Goal: Download file/media

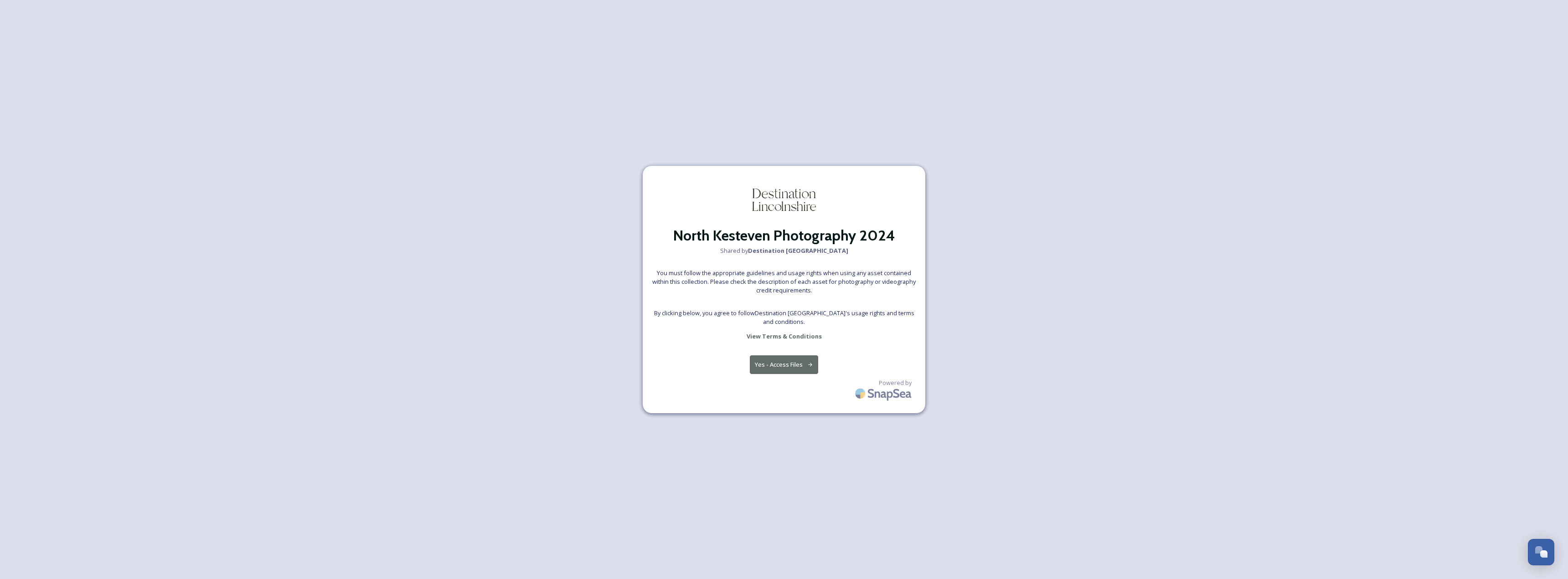
click at [802, 356] on button "Yes - Access Files" at bounding box center [784, 364] width 68 height 19
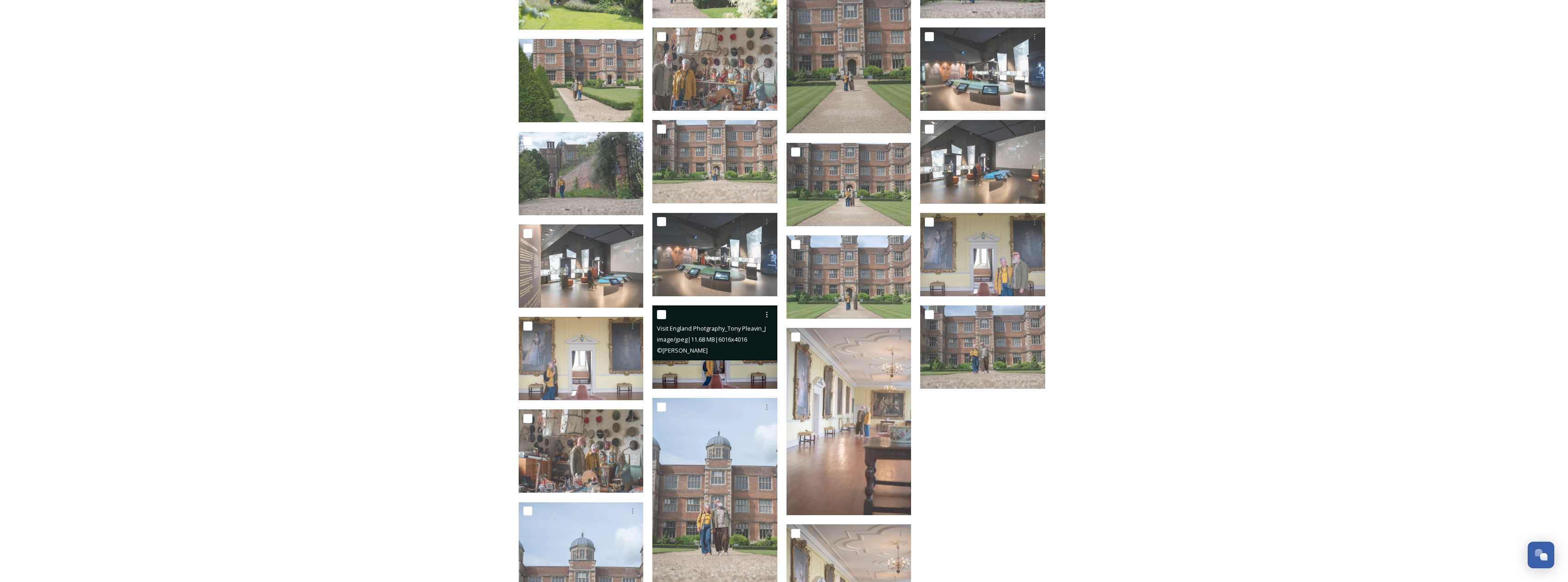
scroll to position [945, 0]
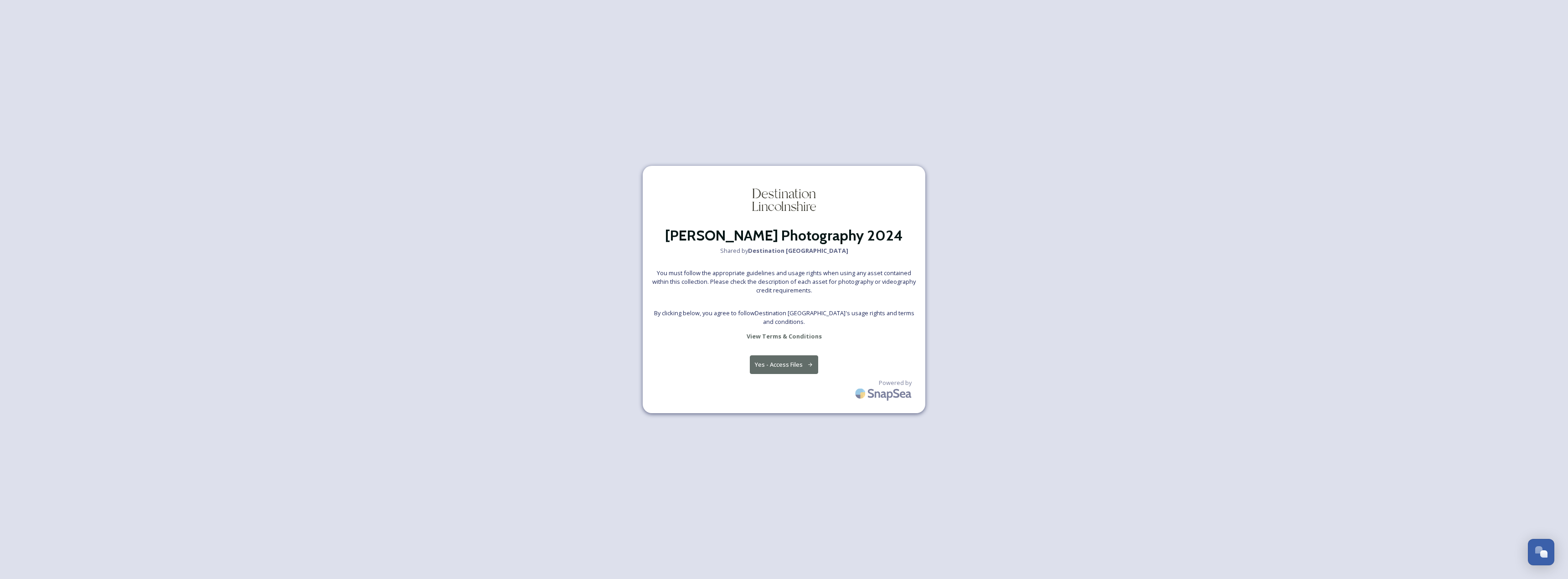
click at [791, 364] on button "Yes - Access Files" at bounding box center [784, 364] width 68 height 19
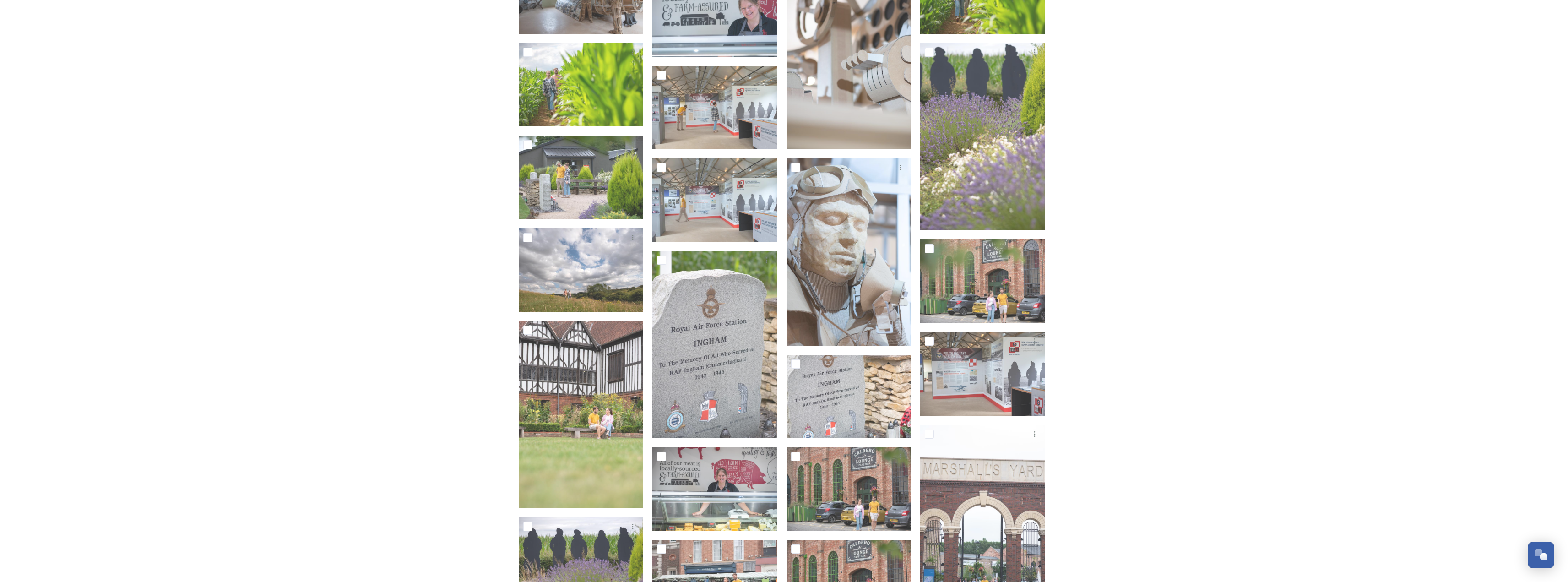
scroll to position [1190, 0]
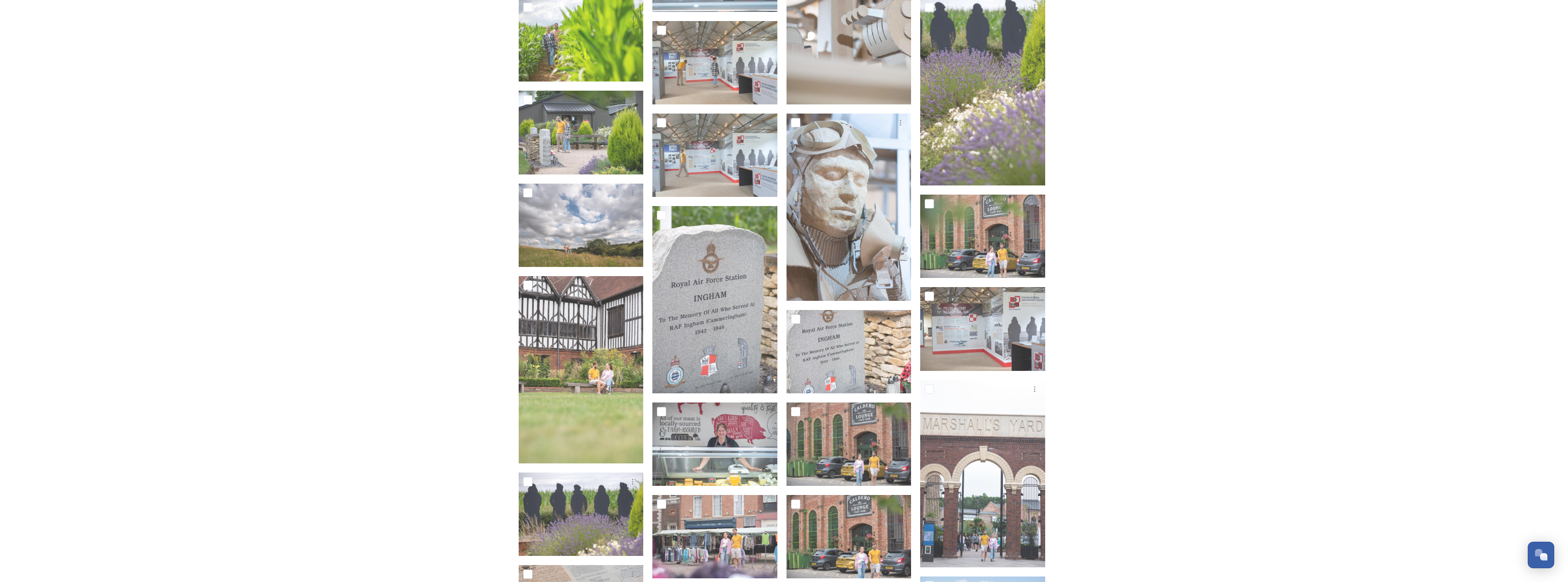
drag, startPoint x: 1095, startPoint y: 385, endPoint x: 1093, endPoint y: 381, distance: 4.5
click at [1097, 384] on div "Collection: [PERSON_NAME] Photography 2024 Shared by Destination [GEOGRAPHIC_DA…" at bounding box center [784, 56] width 1568 height 2492
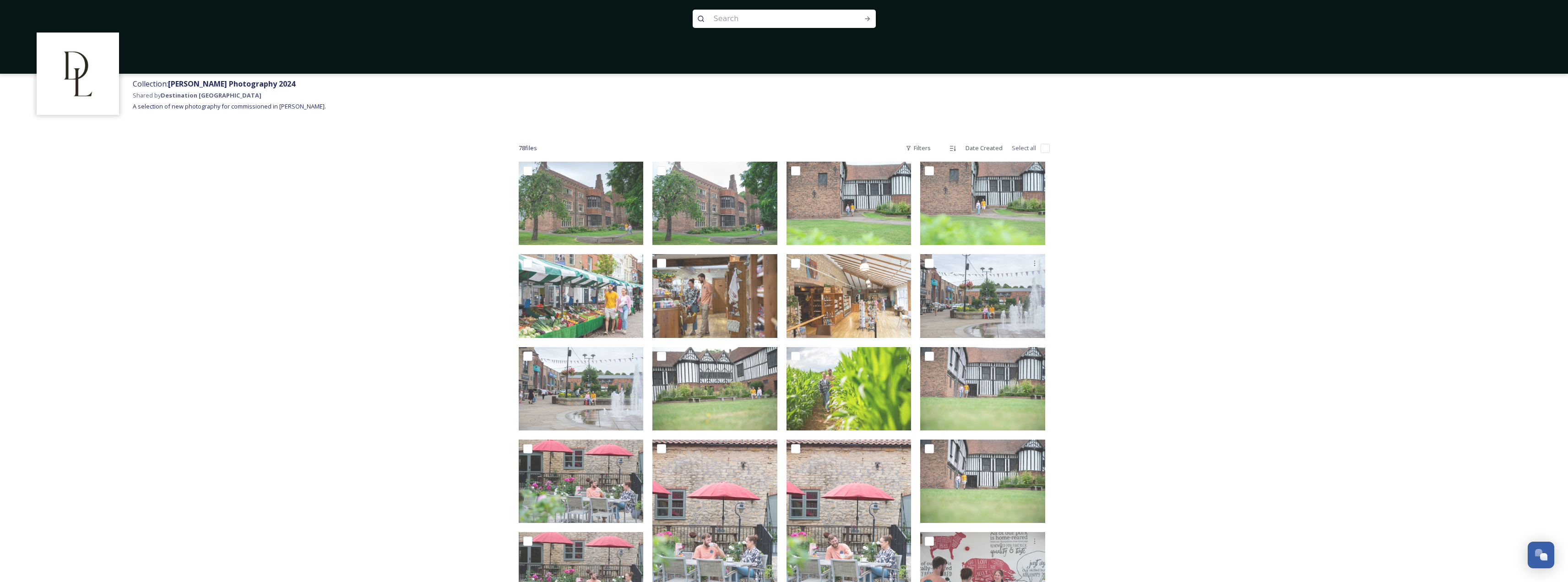
scroll to position [0, 0]
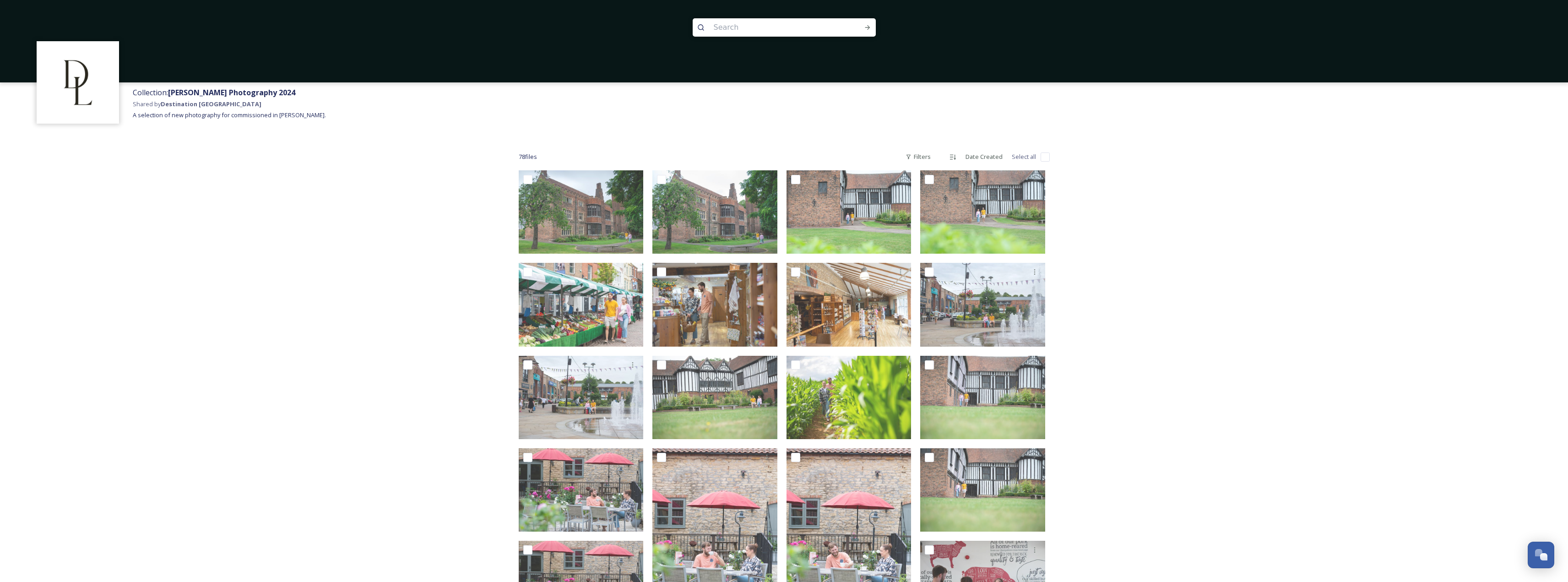
click at [1040, 161] on div "78 file s Filters Date Created Select all" at bounding box center [784, 157] width 531 height 18
click at [1040, 161] on input "checkbox" at bounding box center [1045, 157] width 9 height 9
checkbox input "true"
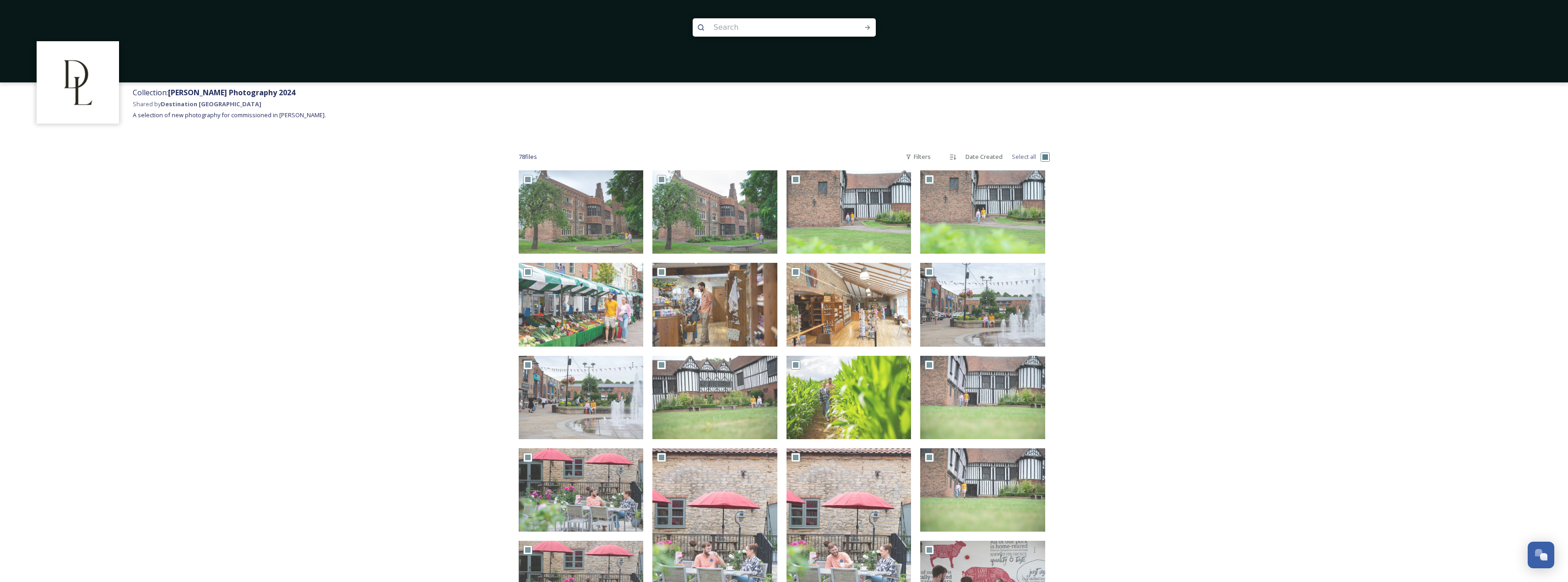
checkbox input "true"
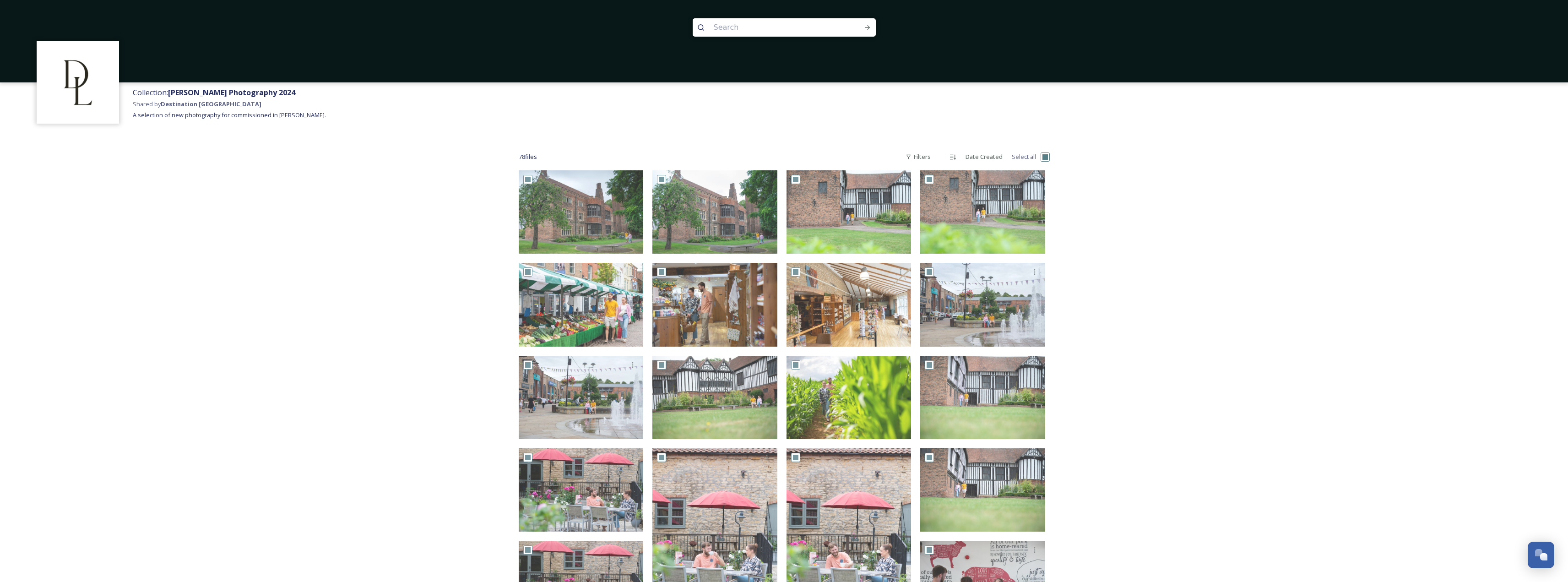
checkbox input "true"
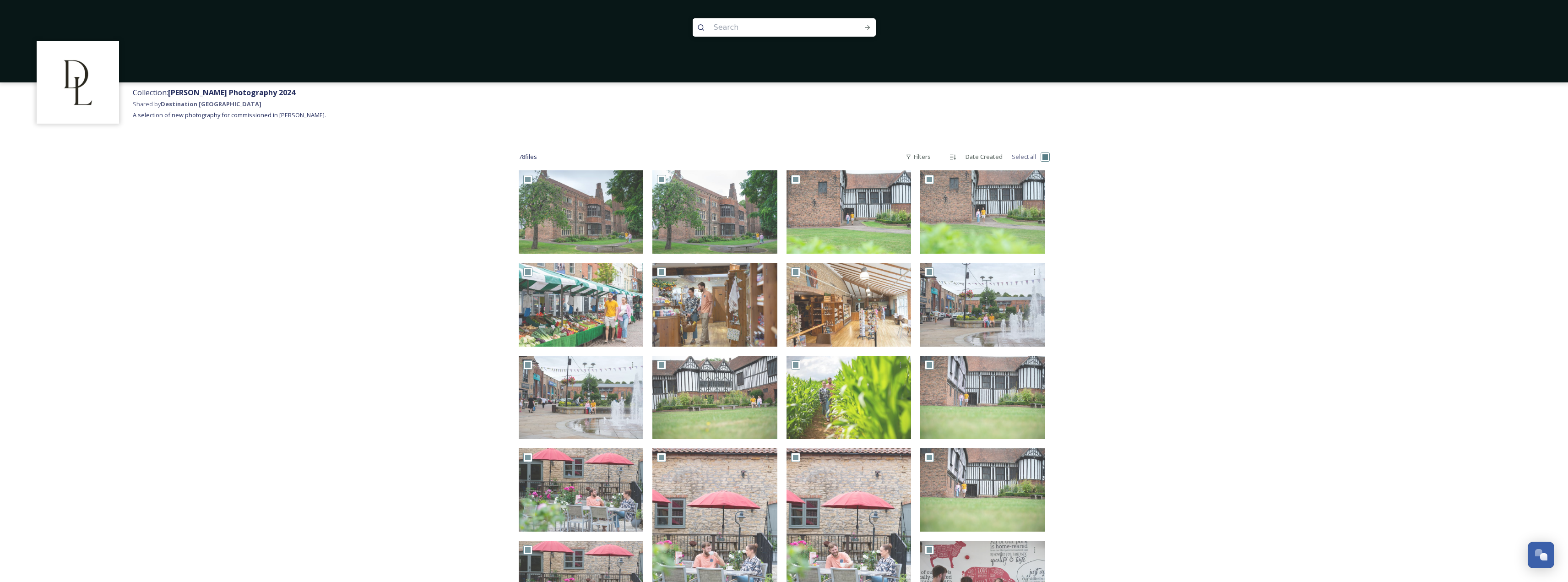
checkbox input "true"
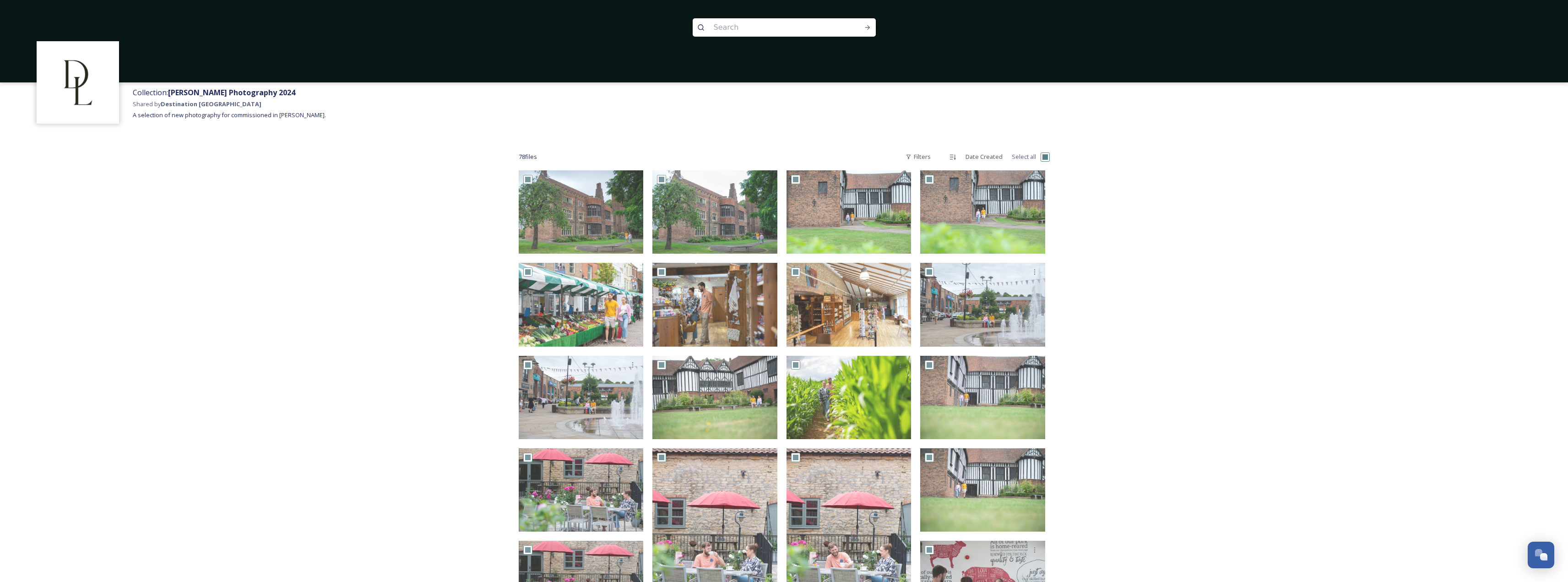
checkbox input "true"
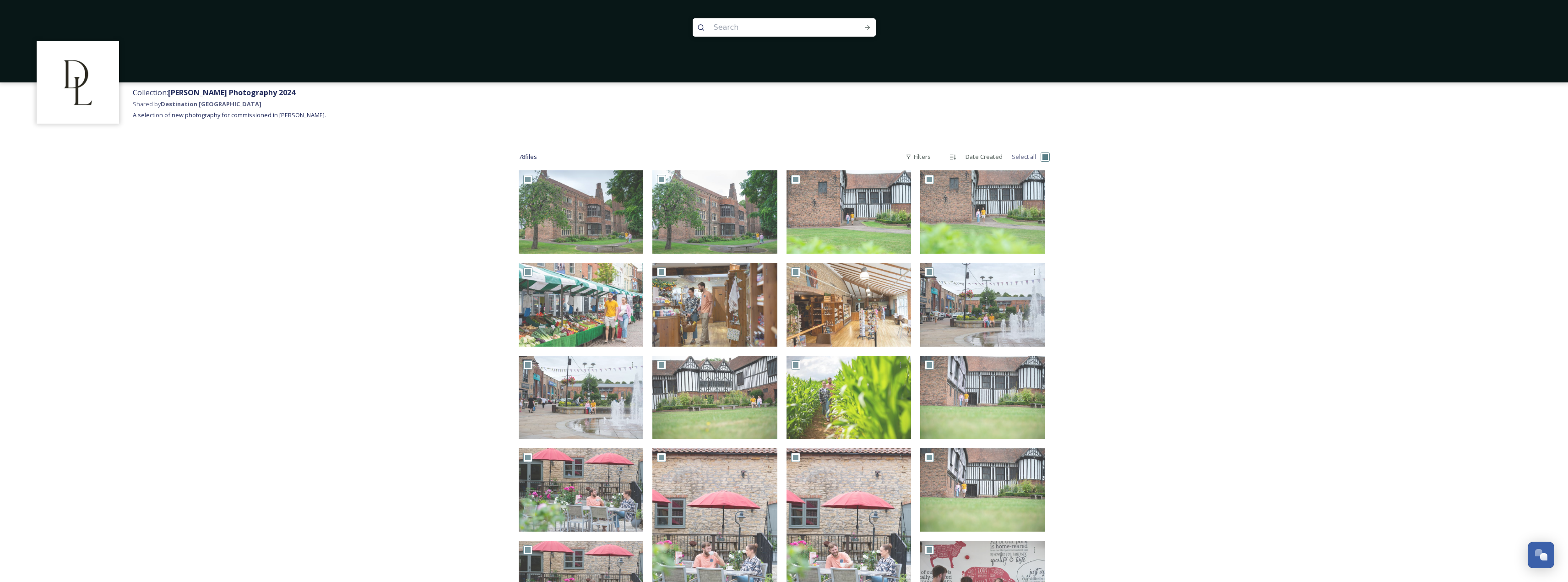
checkbox input "true"
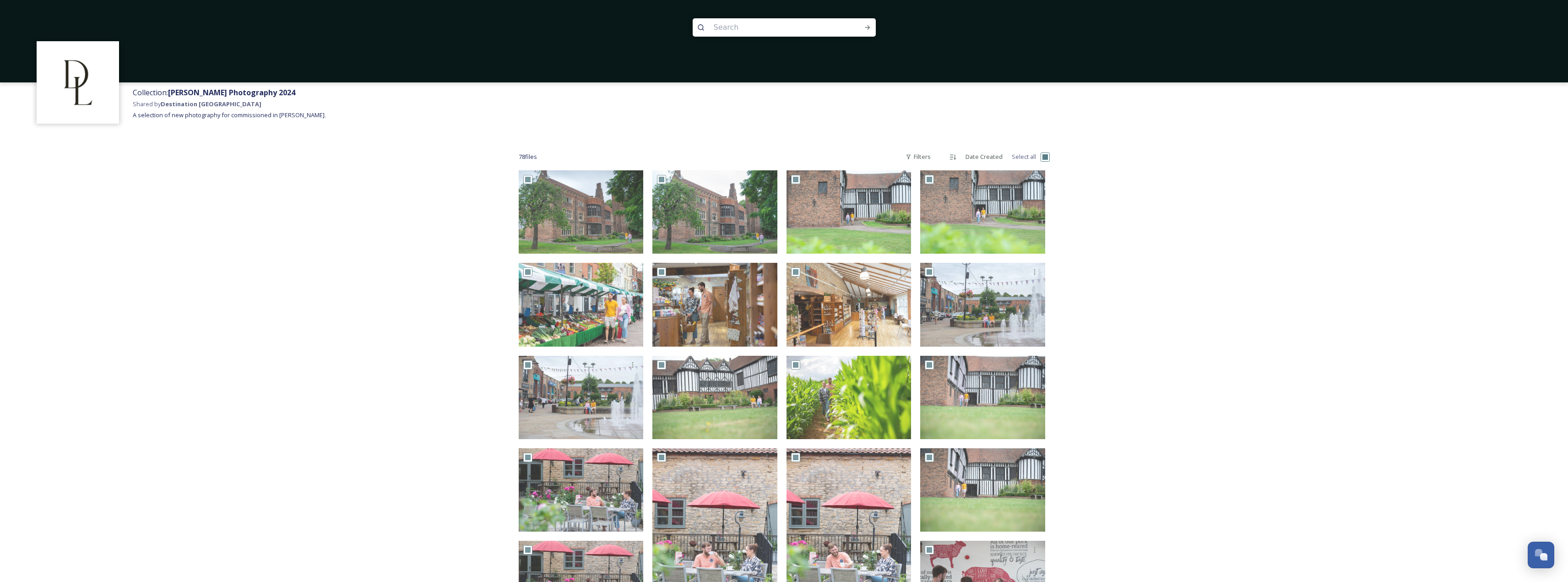
checkbox input "true"
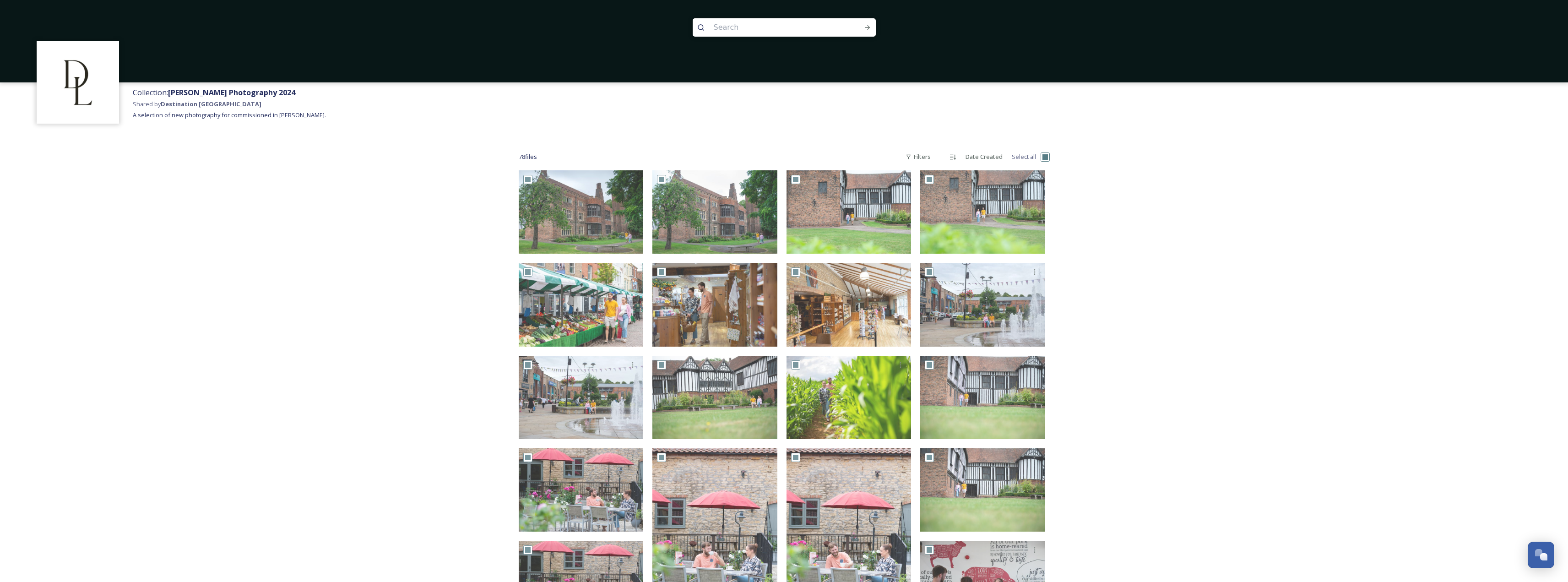
checkbox input "true"
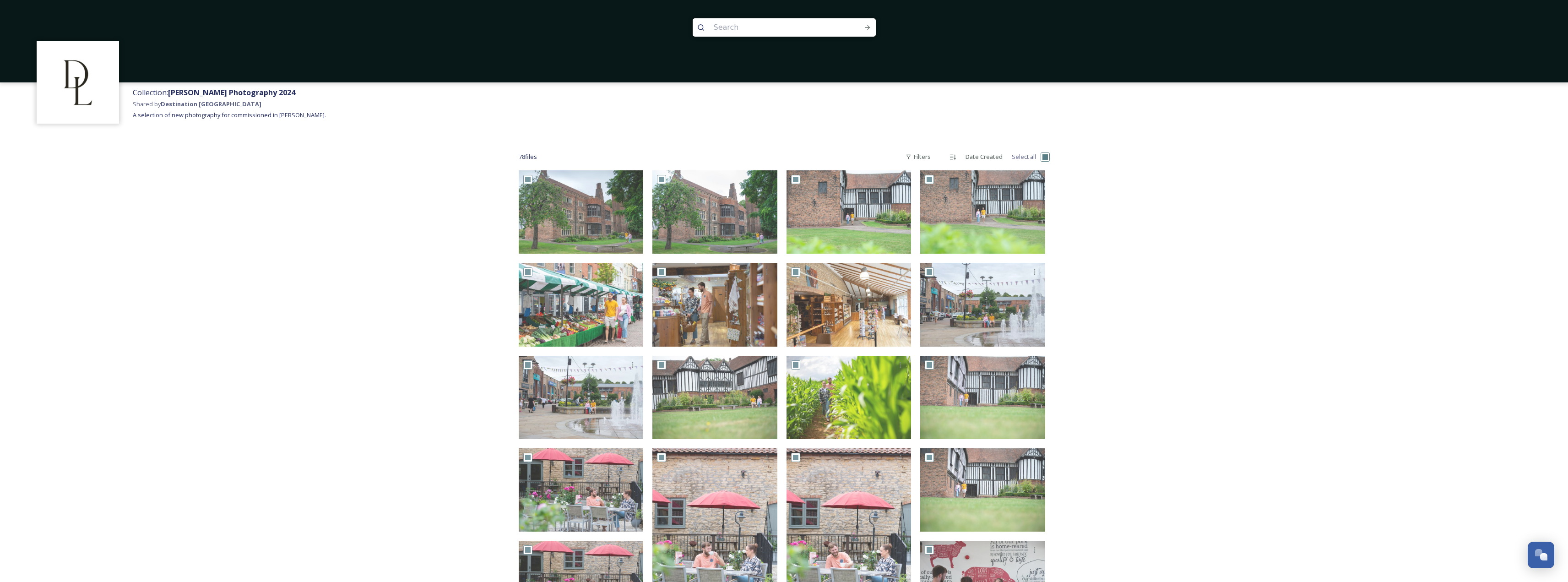
checkbox input "true"
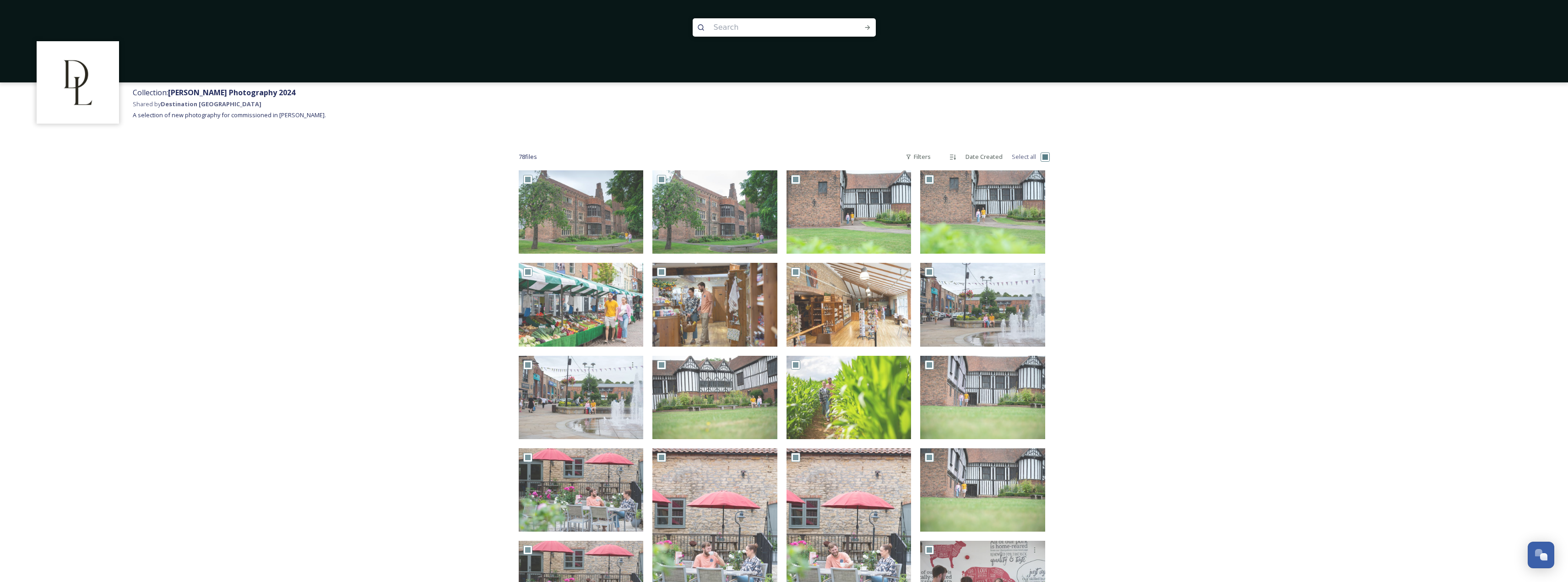
checkbox input "true"
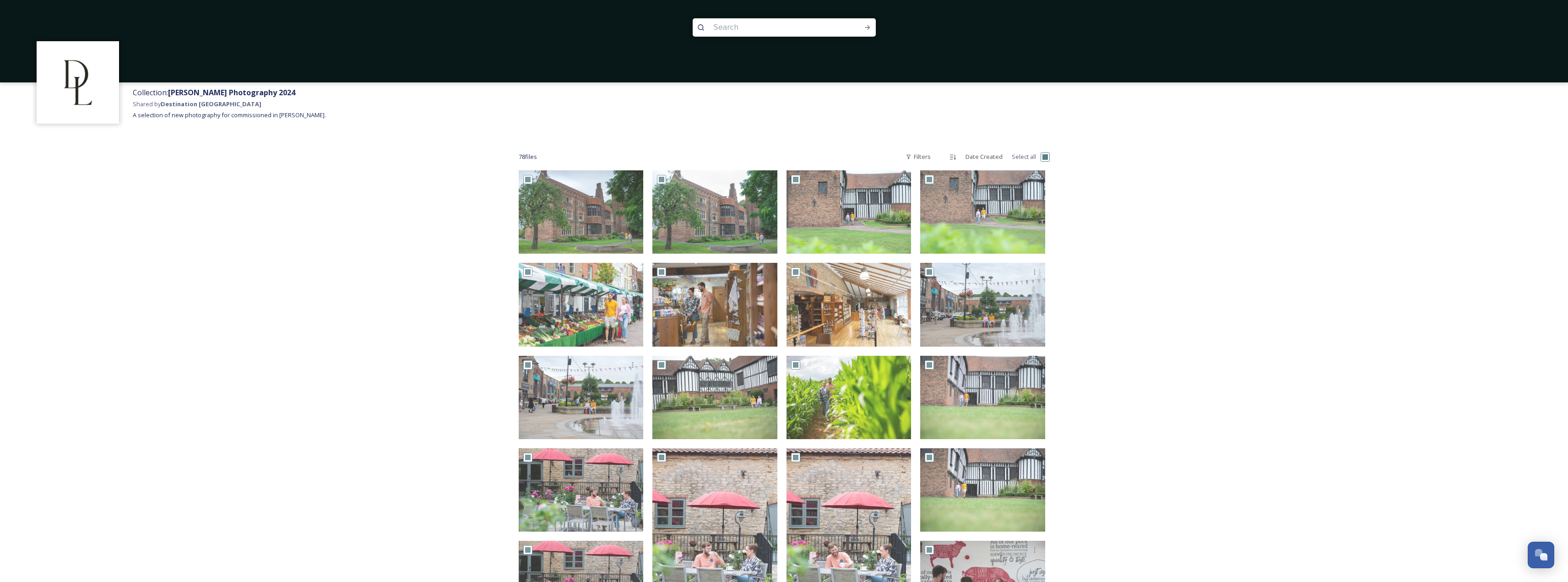
checkbox input "true"
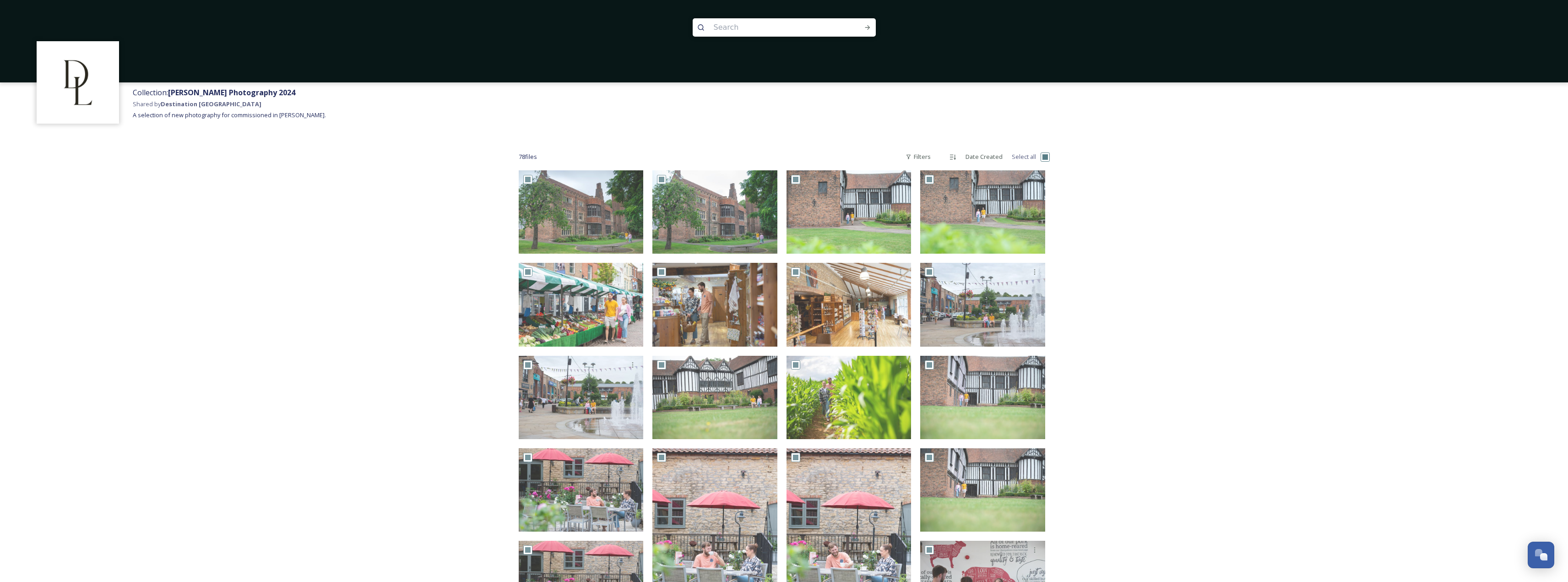
checkbox input "true"
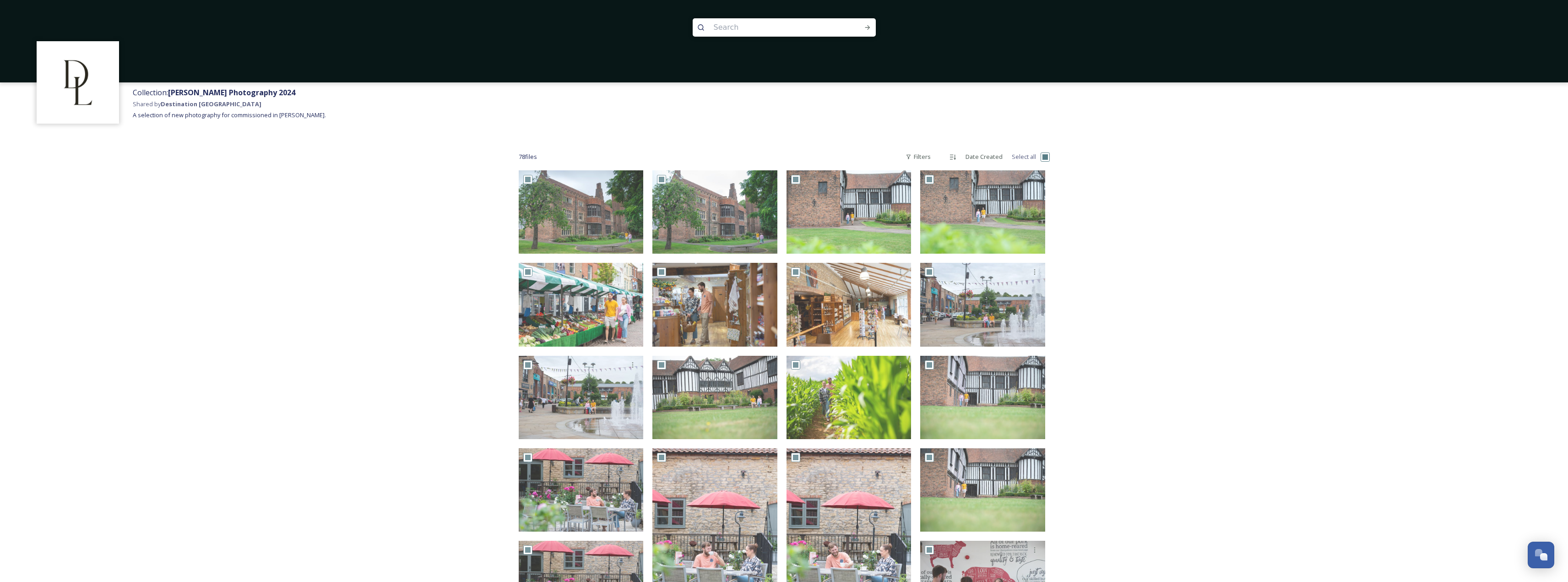
checkbox input "true"
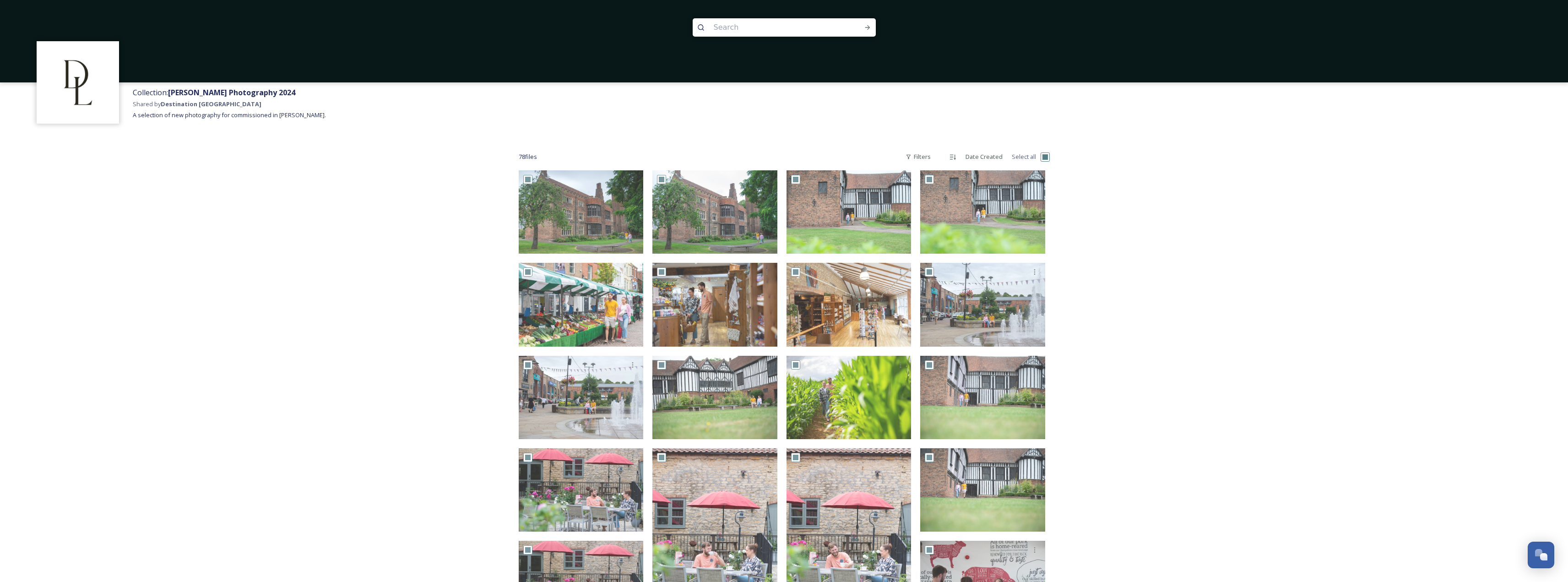
checkbox input "true"
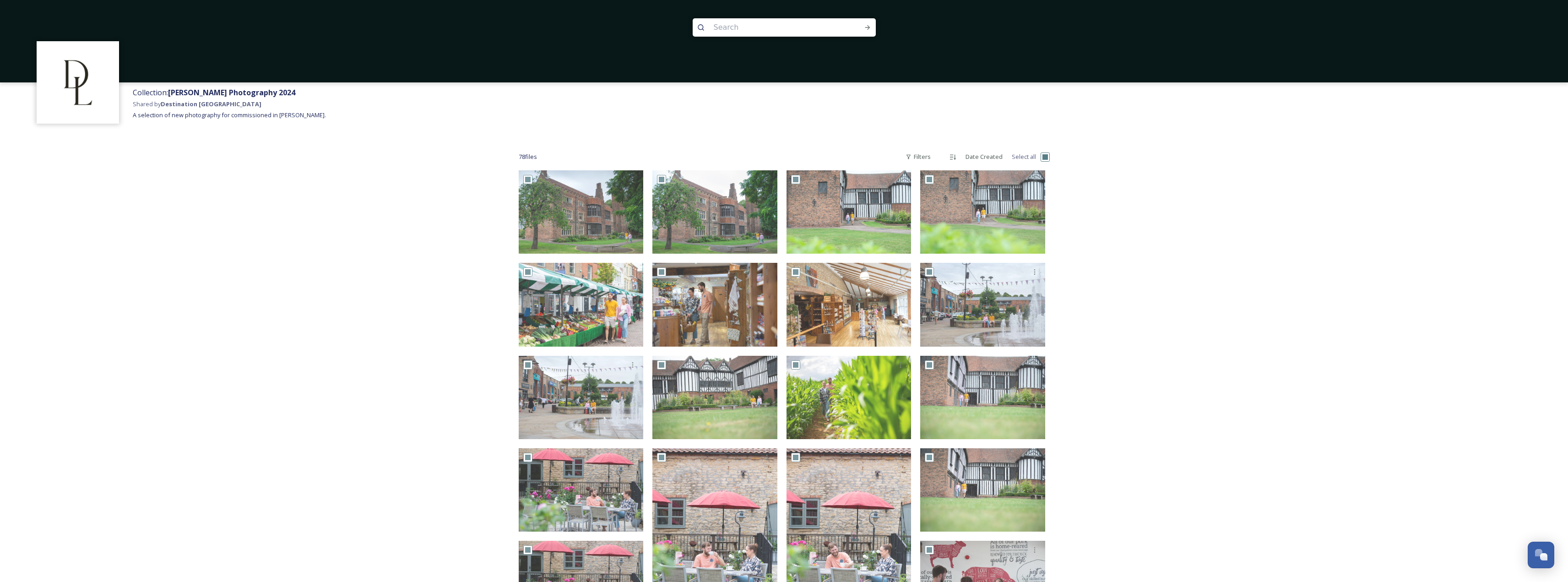
checkbox input "true"
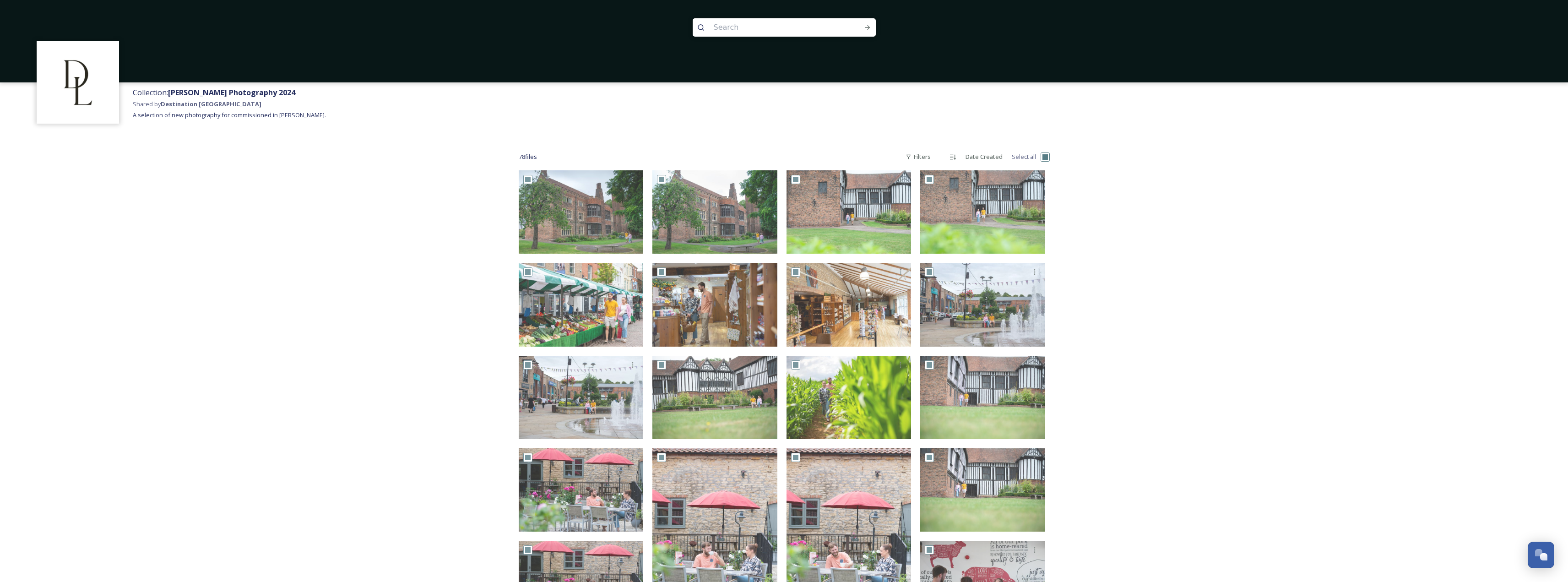
checkbox input "true"
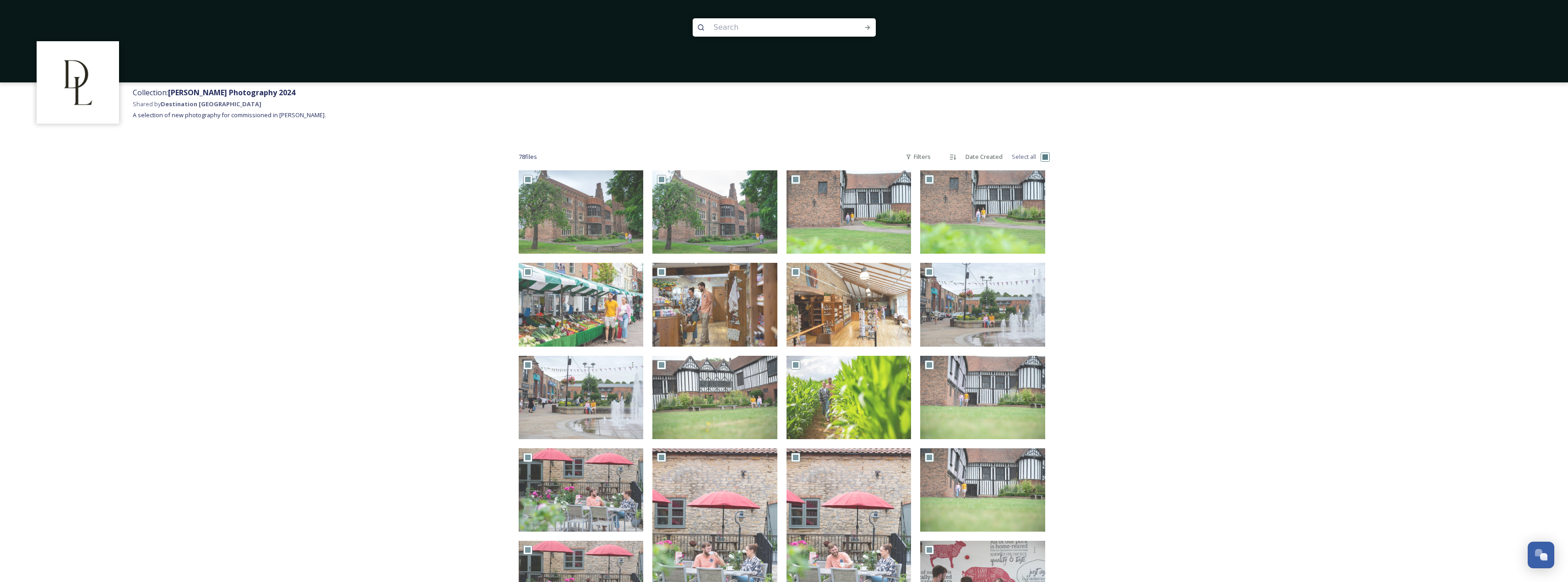
checkbox input "true"
click at [1040, 160] on div "78 file s Filters Date Created Select all" at bounding box center [784, 157] width 531 height 18
click at [1043, 157] on input "checkbox" at bounding box center [1045, 157] width 9 height 9
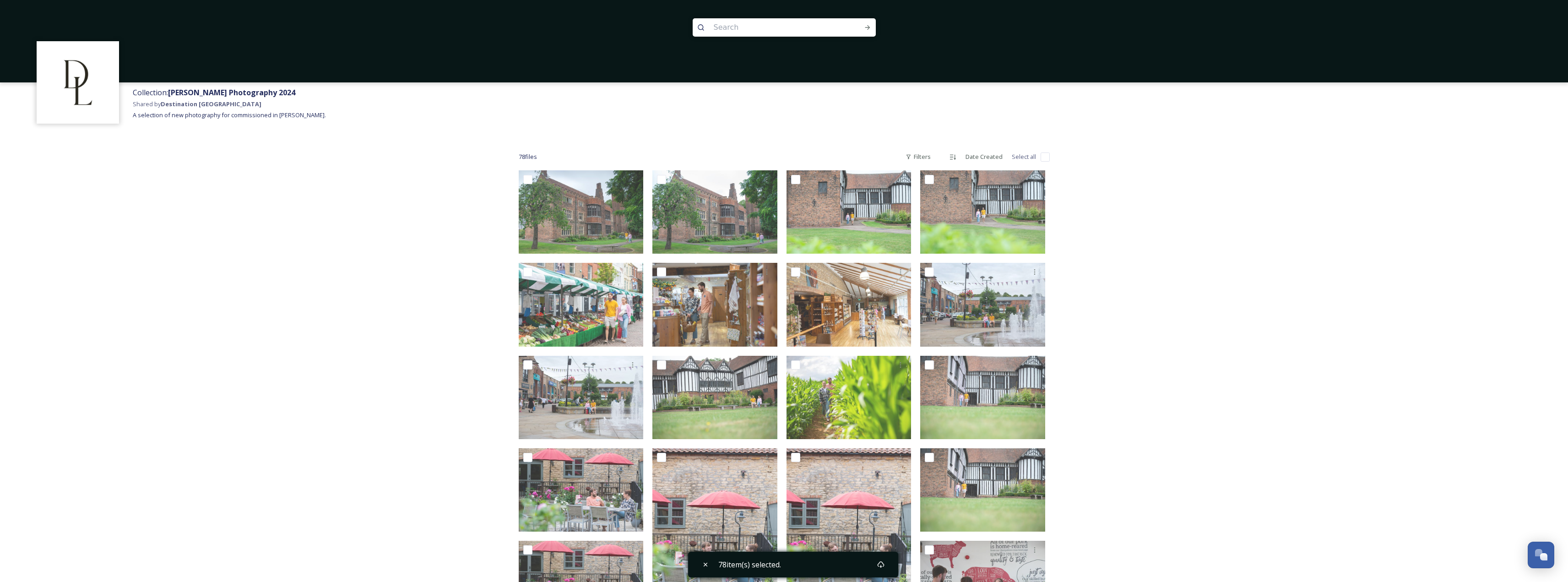
checkbox input "false"
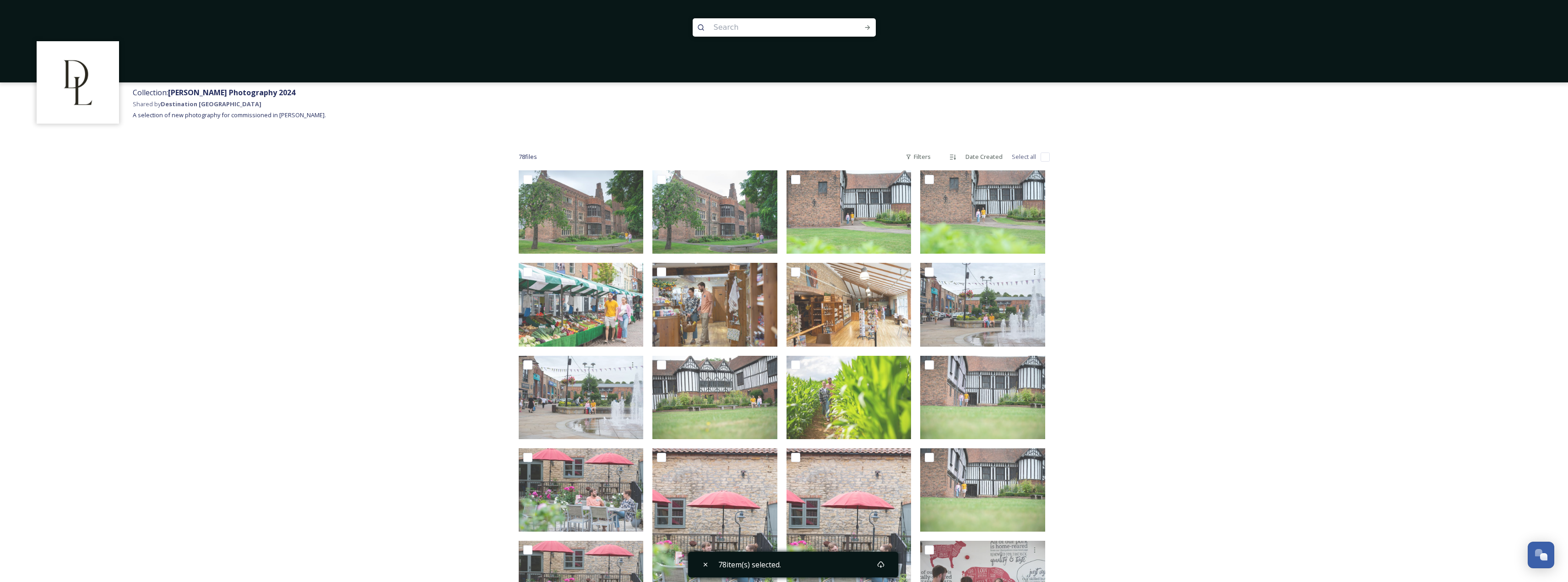
checkbox input "false"
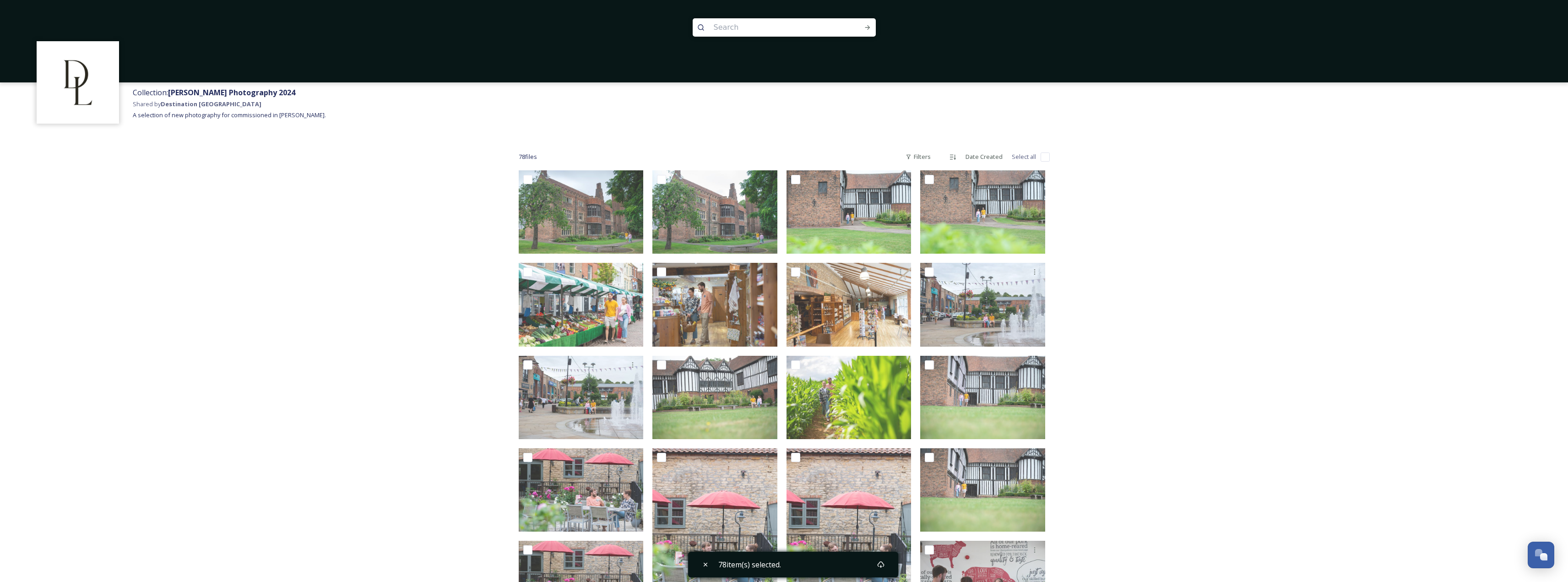
checkbox input "false"
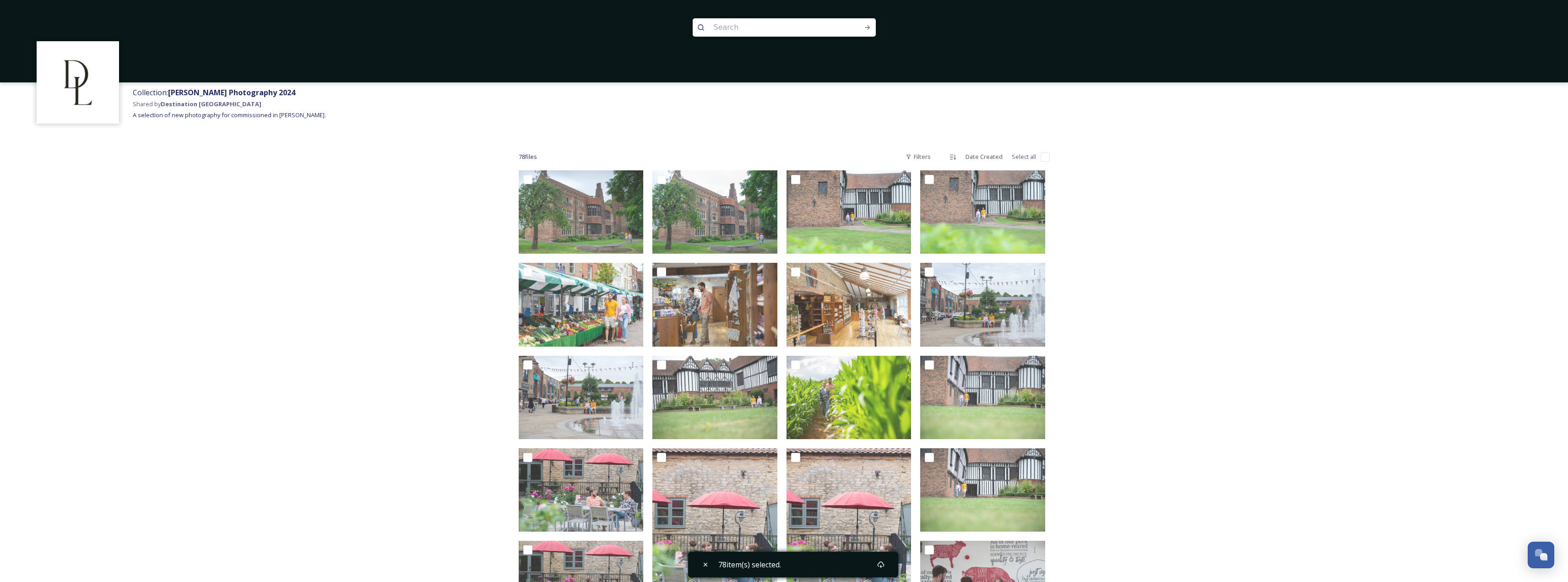
checkbox input "false"
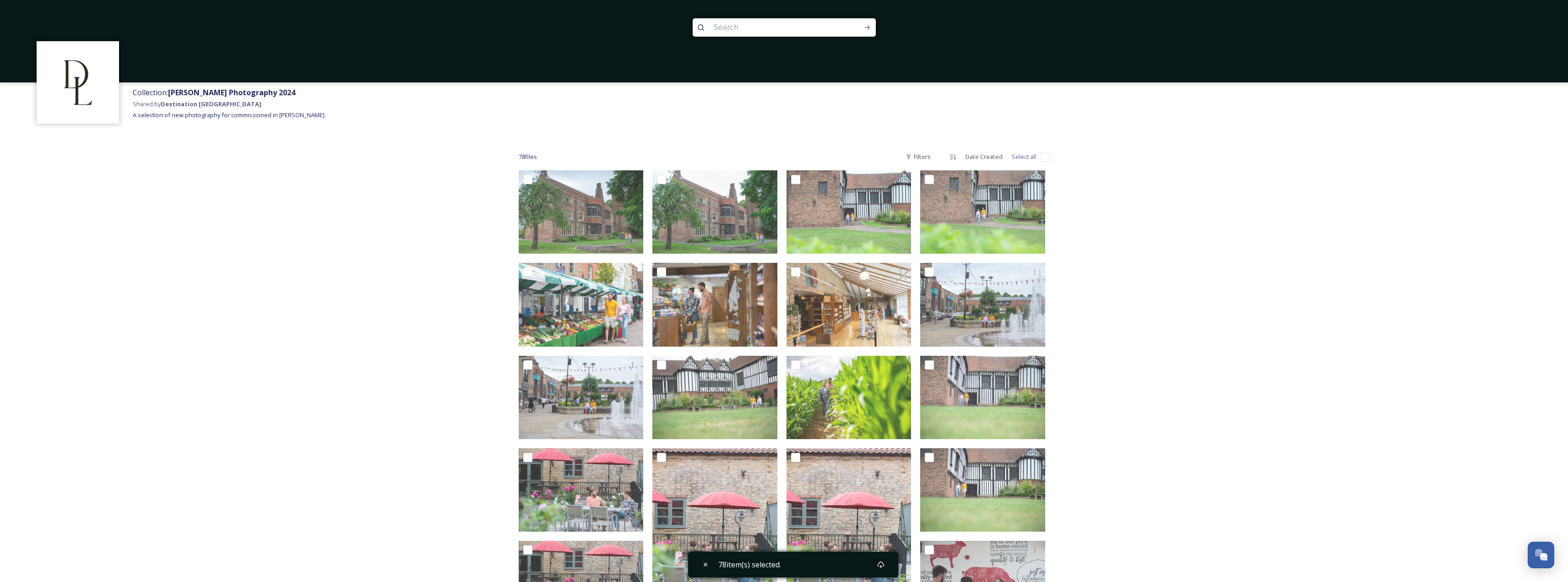
checkbox input "false"
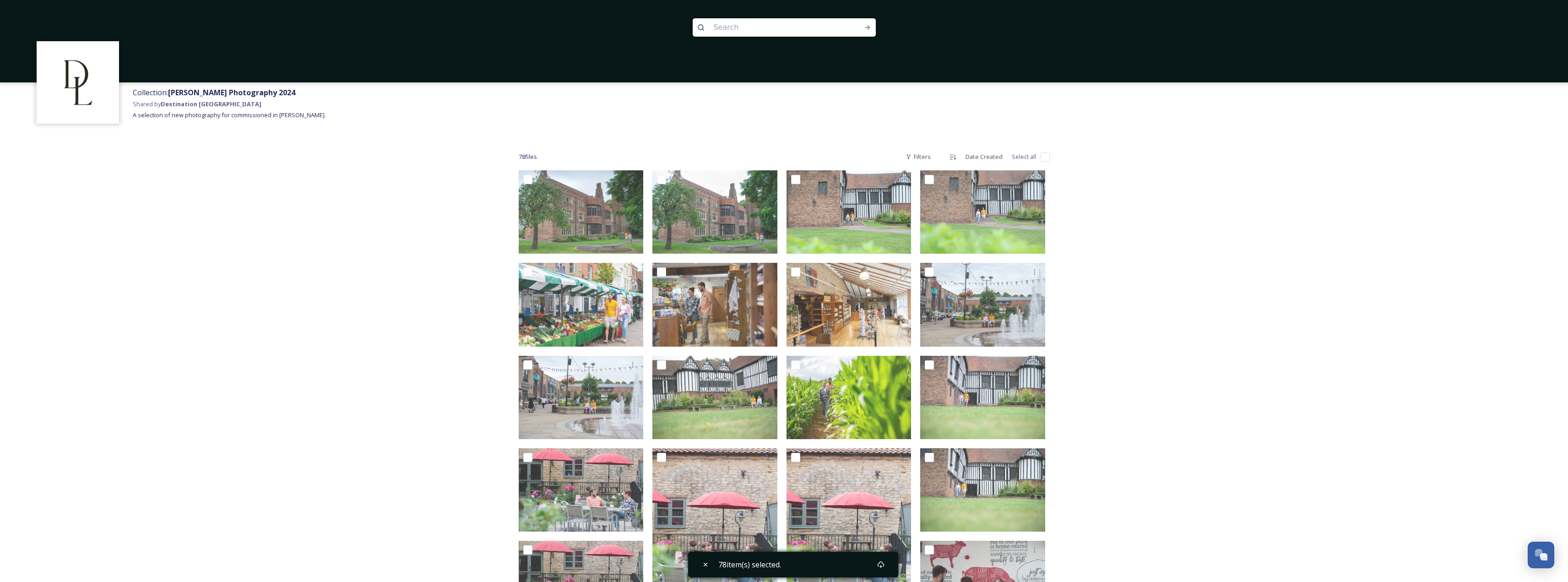
checkbox input "false"
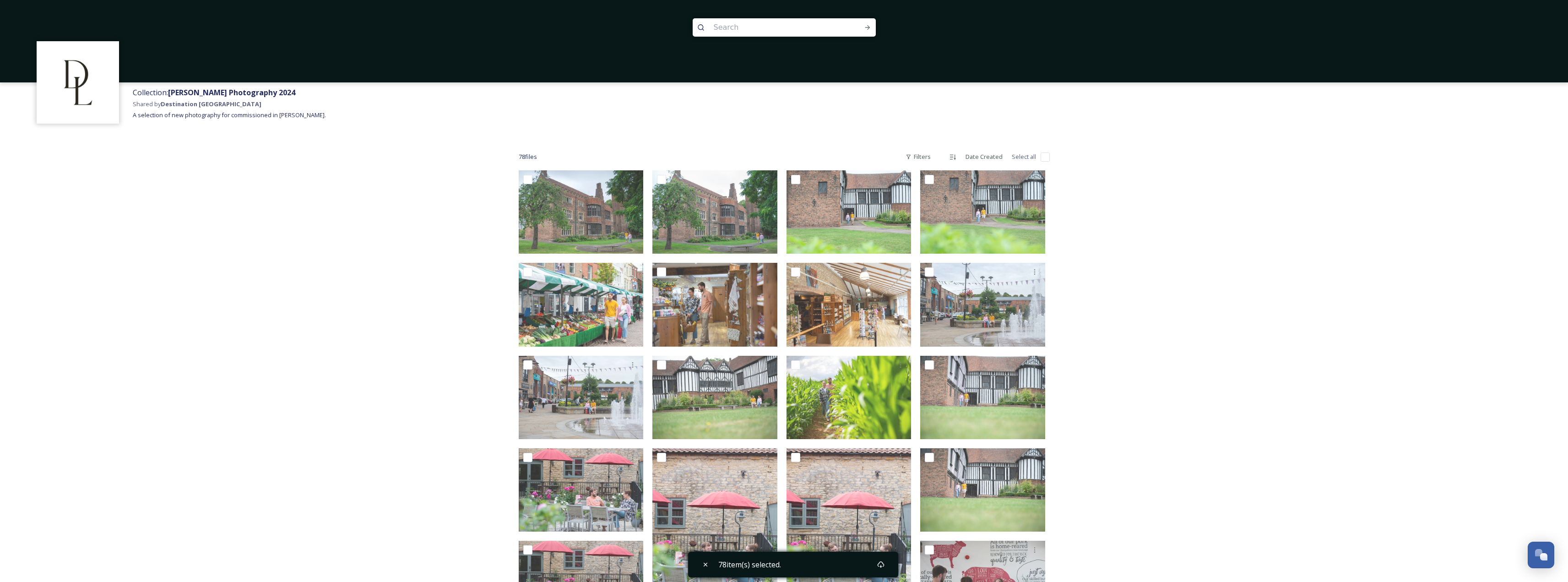
checkbox input "false"
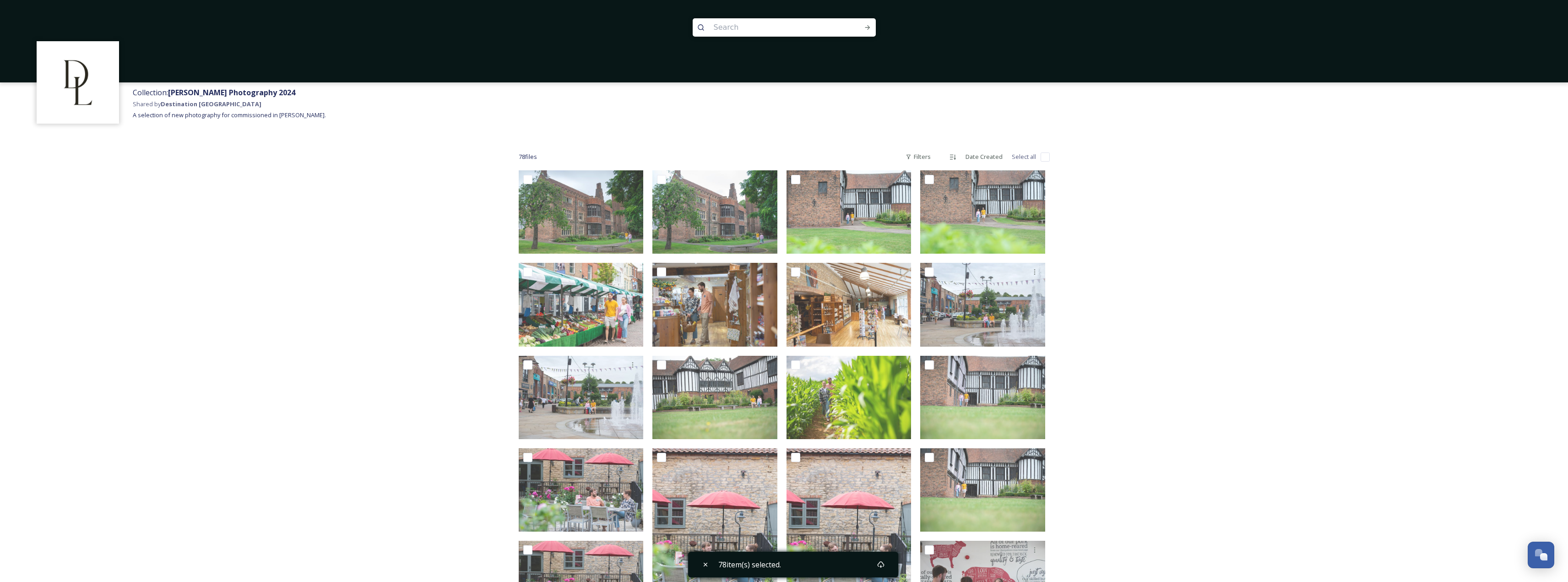
checkbox input "false"
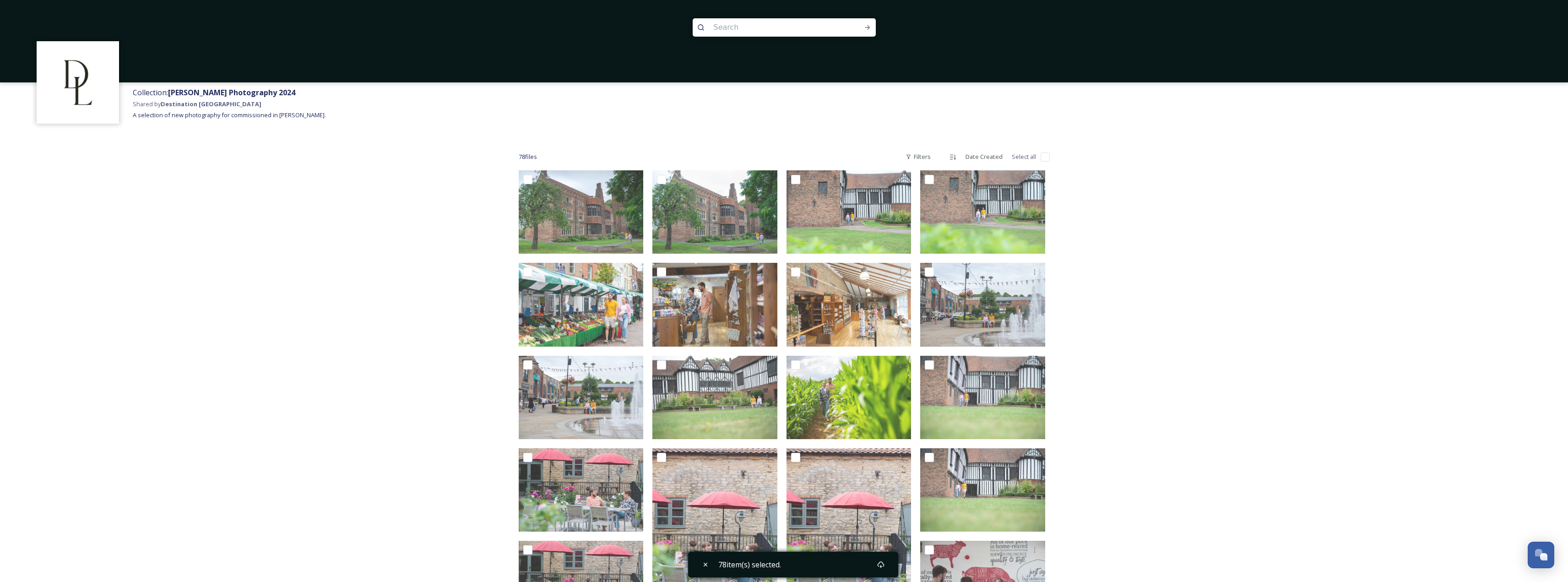
checkbox input "false"
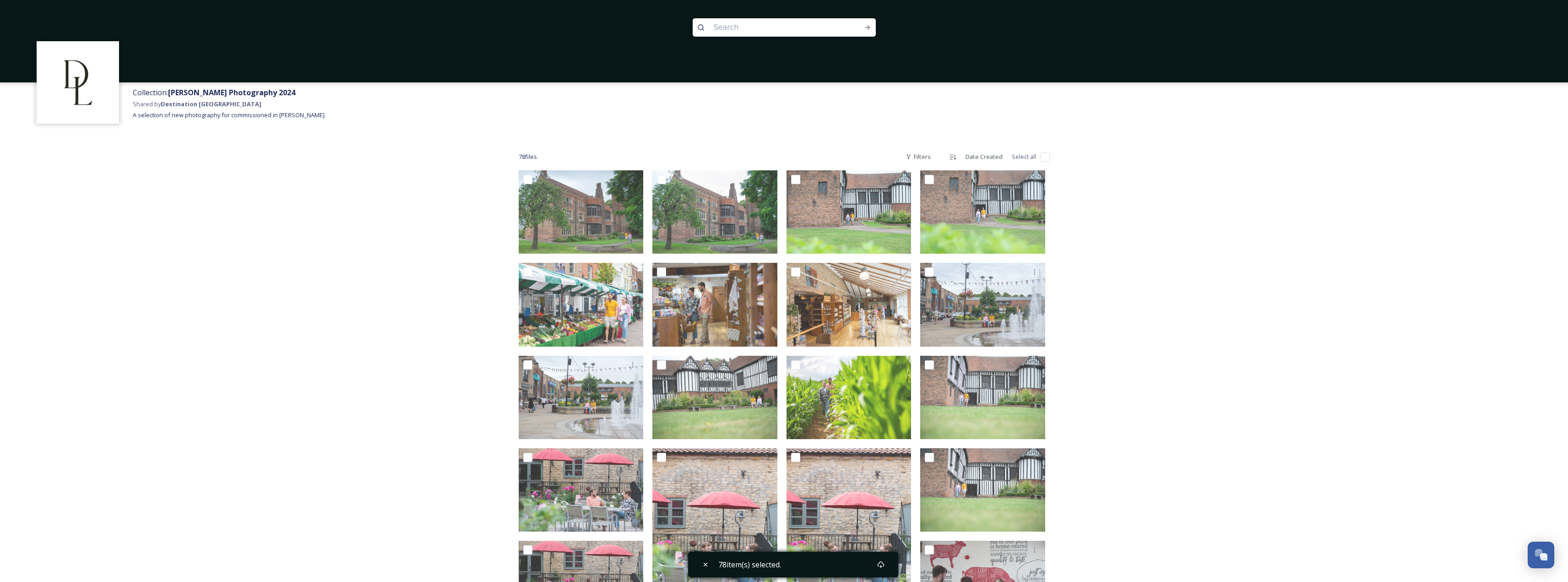
checkbox input "false"
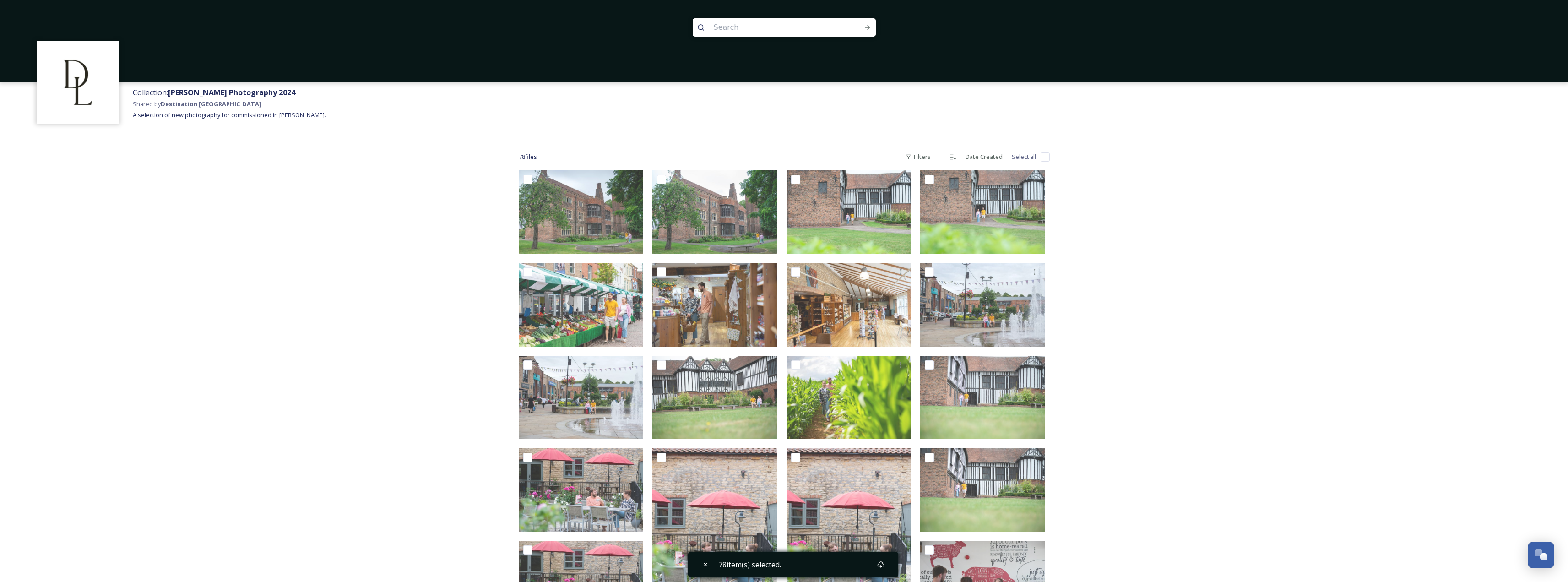
checkbox input "false"
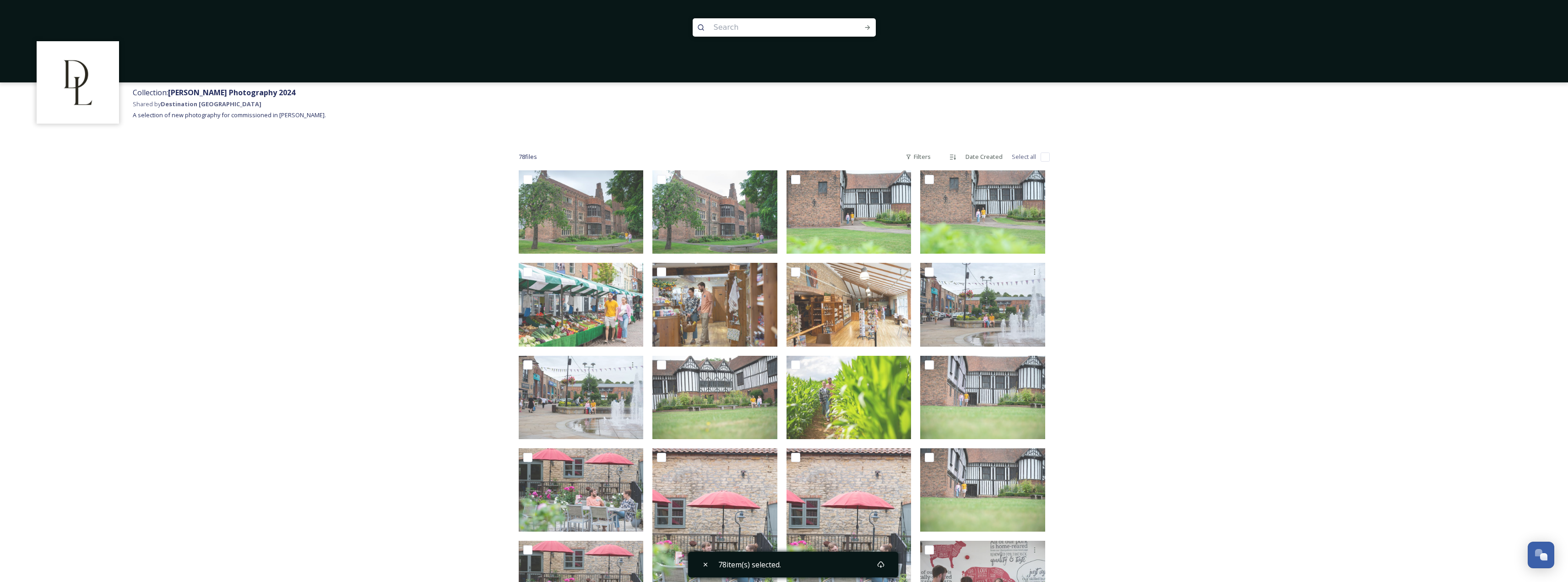
checkbox input "false"
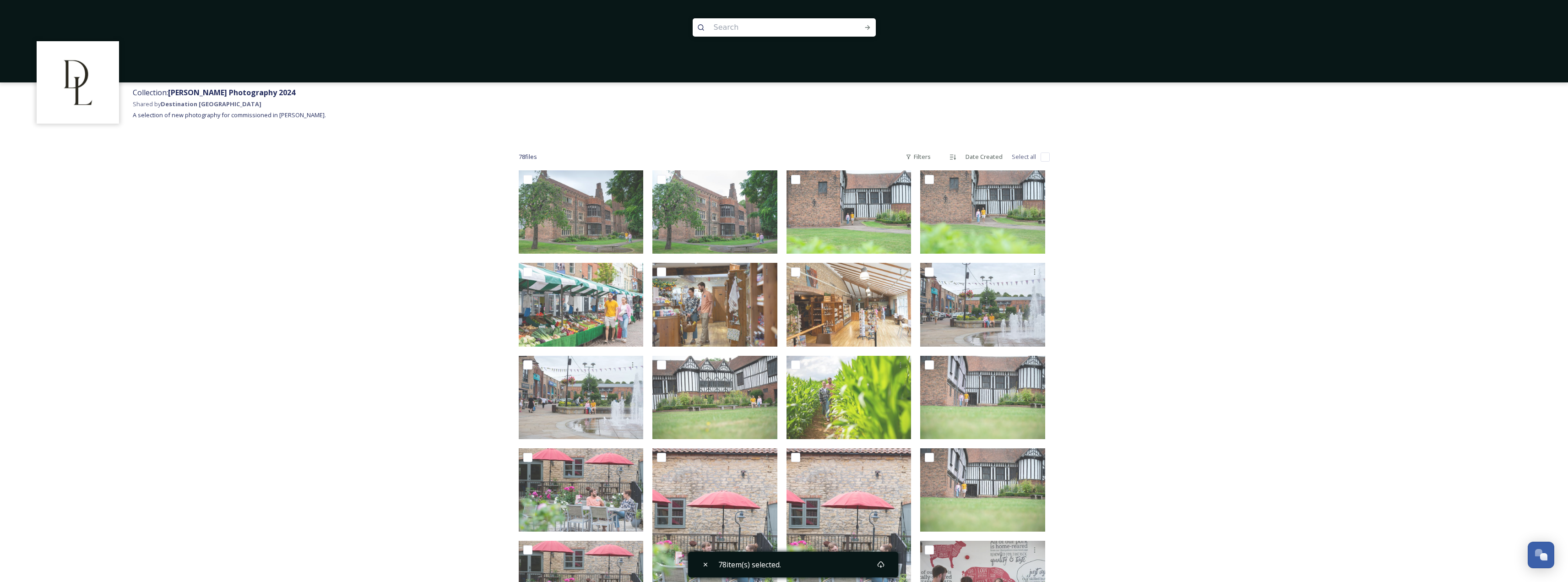
checkbox input "false"
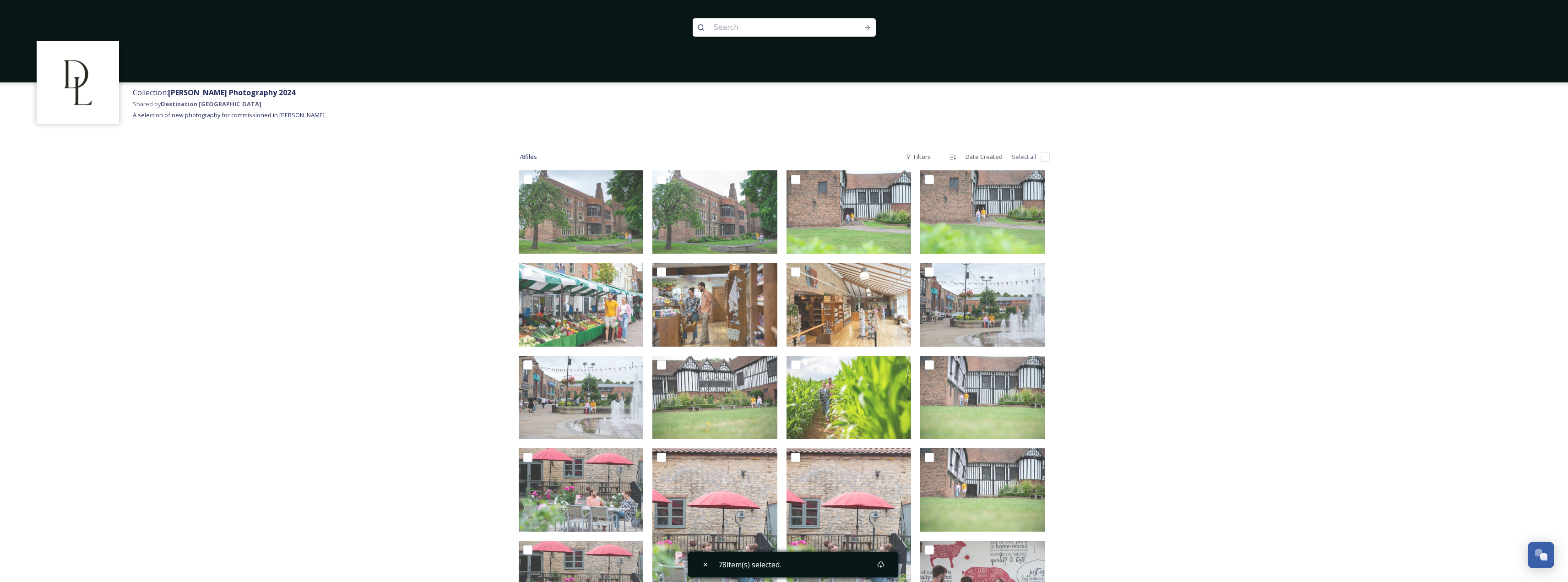
checkbox input "false"
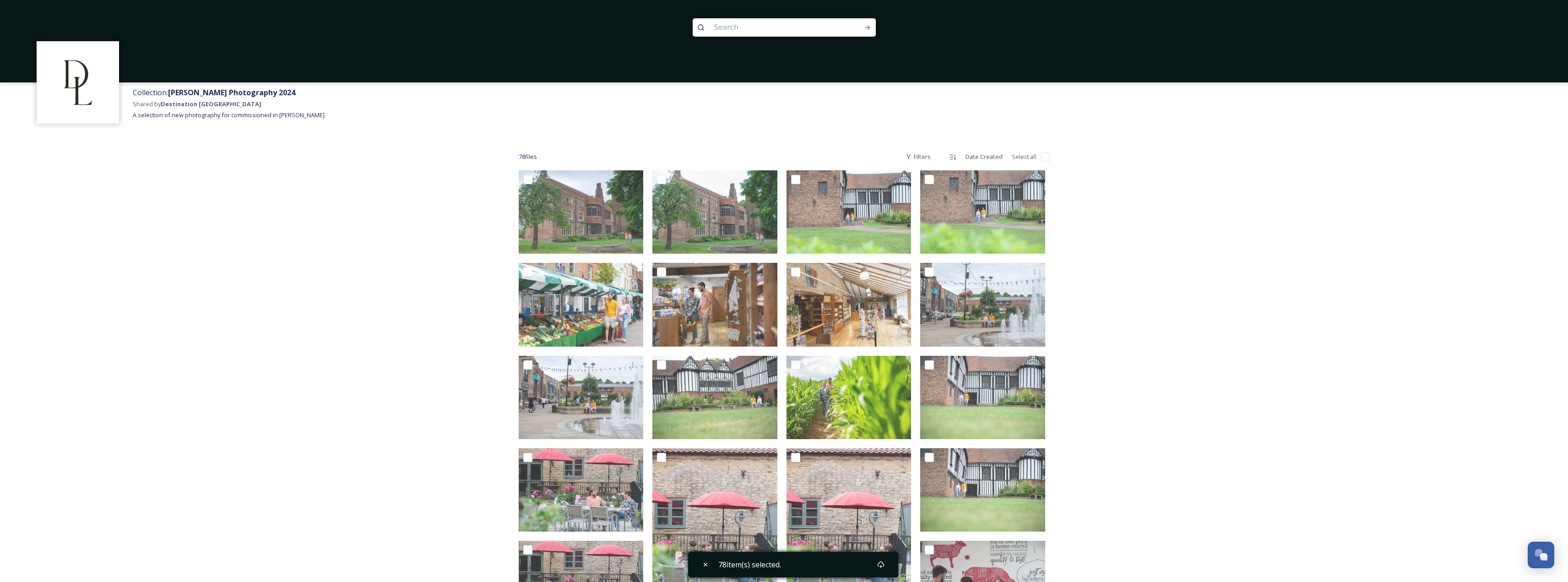
checkbox input "false"
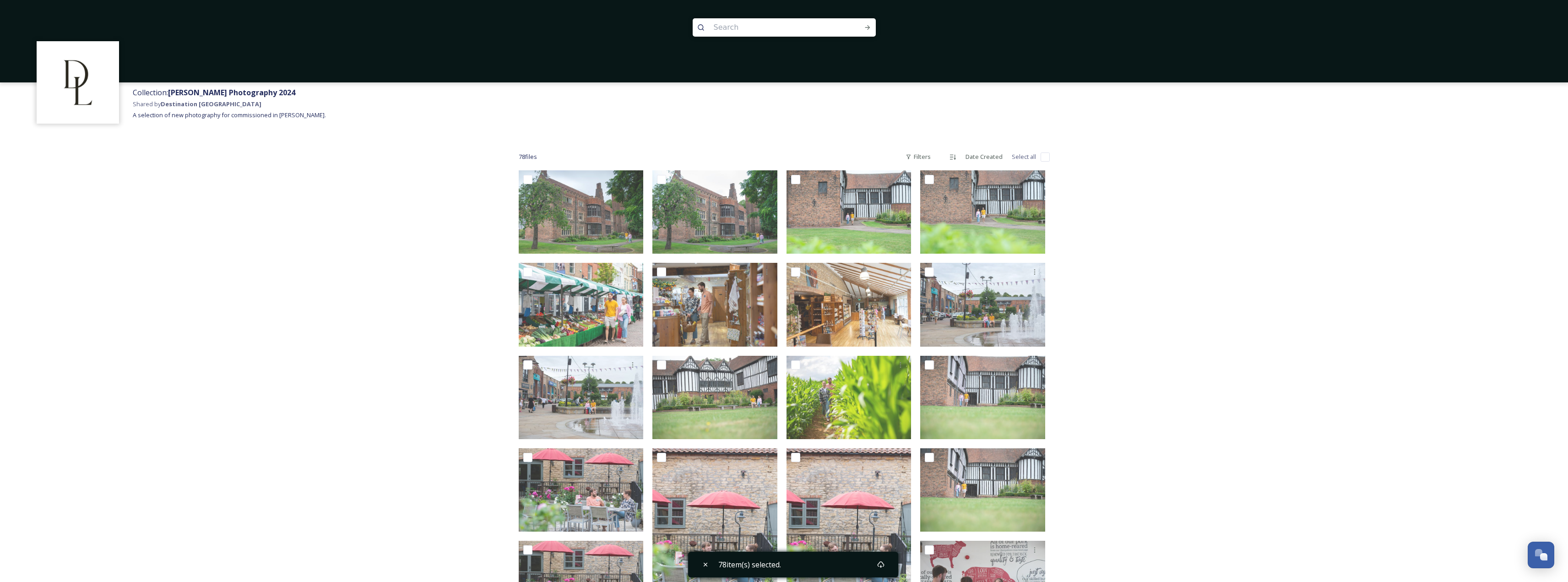
checkbox input "false"
